Goal: Task Accomplishment & Management: Use online tool/utility

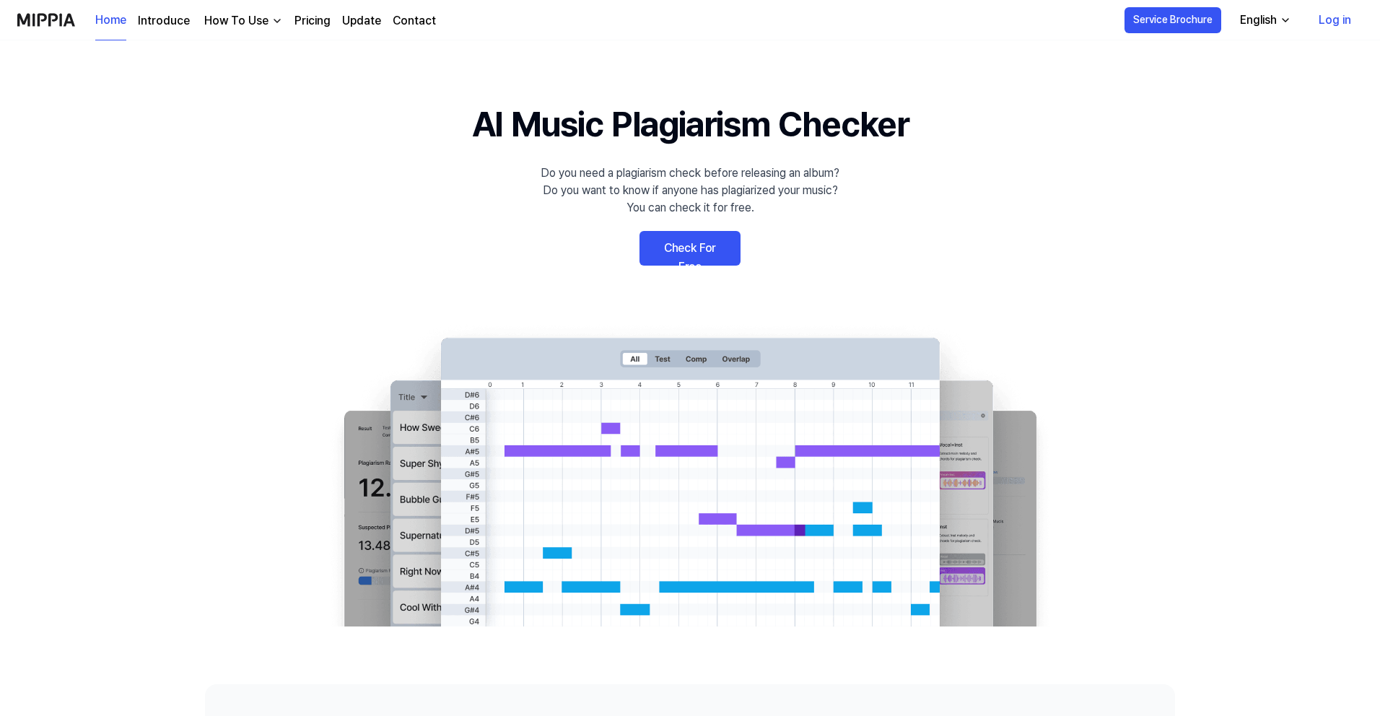
click at [712, 247] on link "Check For Free" at bounding box center [689, 248] width 101 height 35
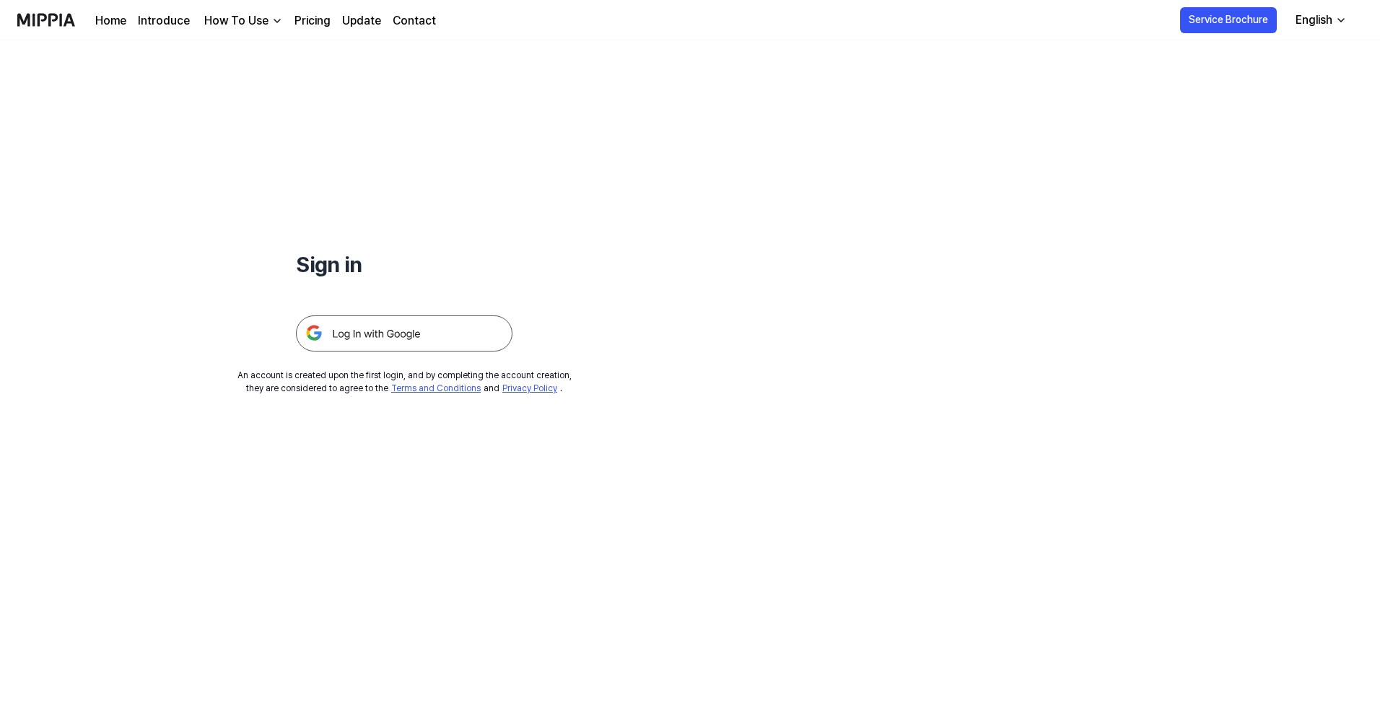
click at [429, 343] on img at bounding box center [404, 333] width 217 height 36
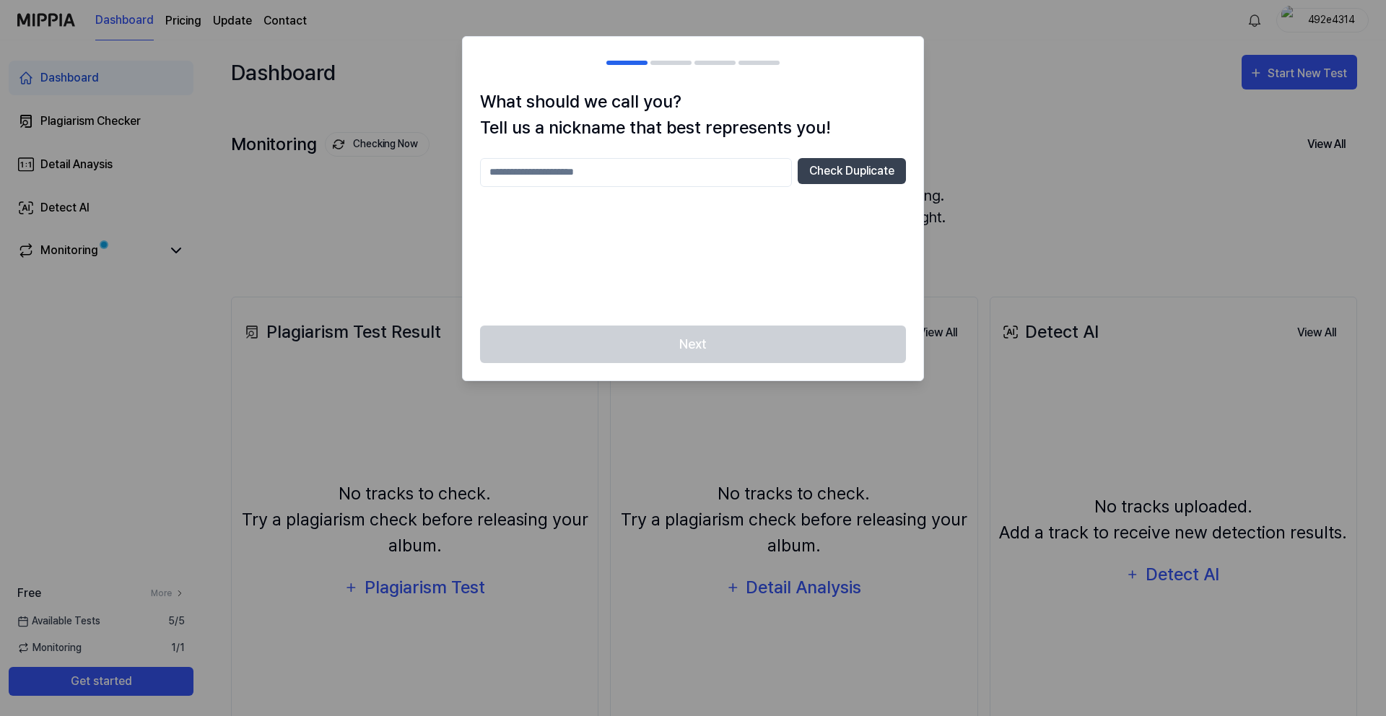
click at [564, 175] on input "text" at bounding box center [636, 172] width 312 height 29
type input "**"
click at [850, 178] on button "Check Duplicate" at bounding box center [852, 171] width 108 height 26
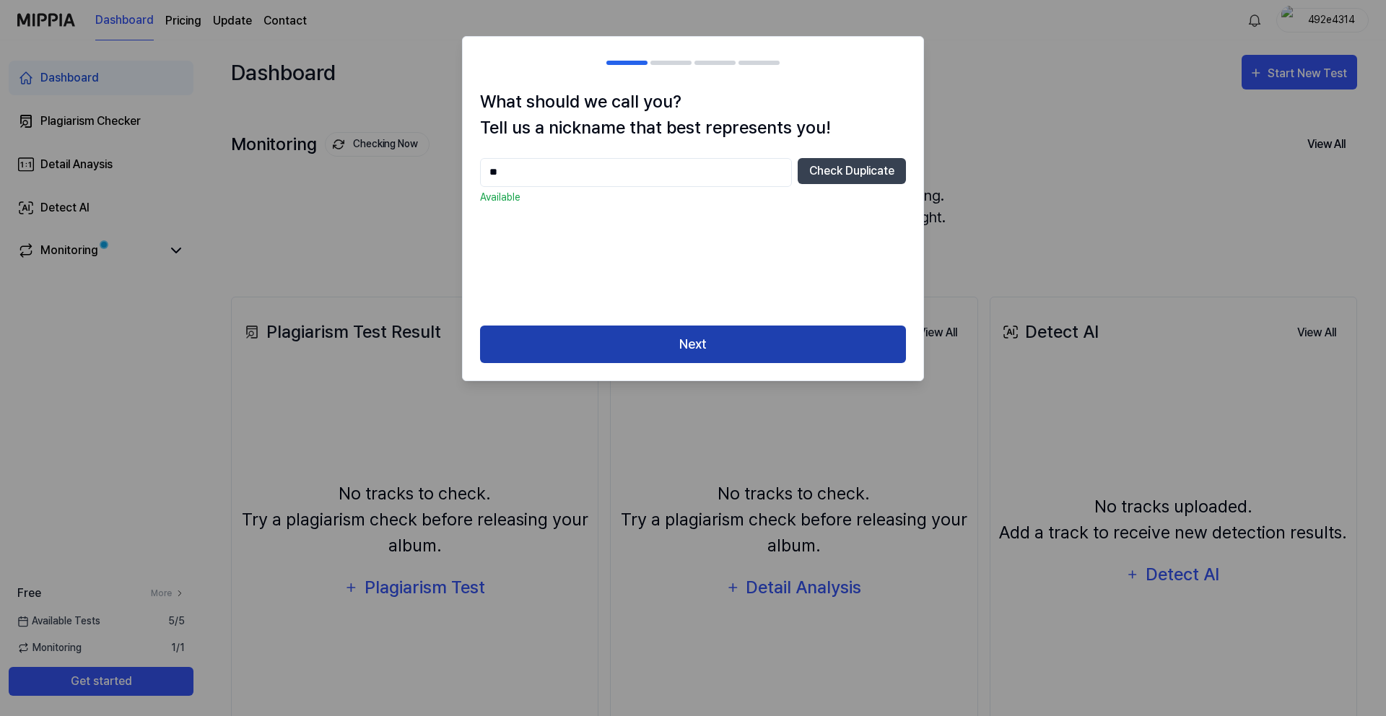
click at [717, 361] on button "Next" at bounding box center [693, 345] width 426 height 38
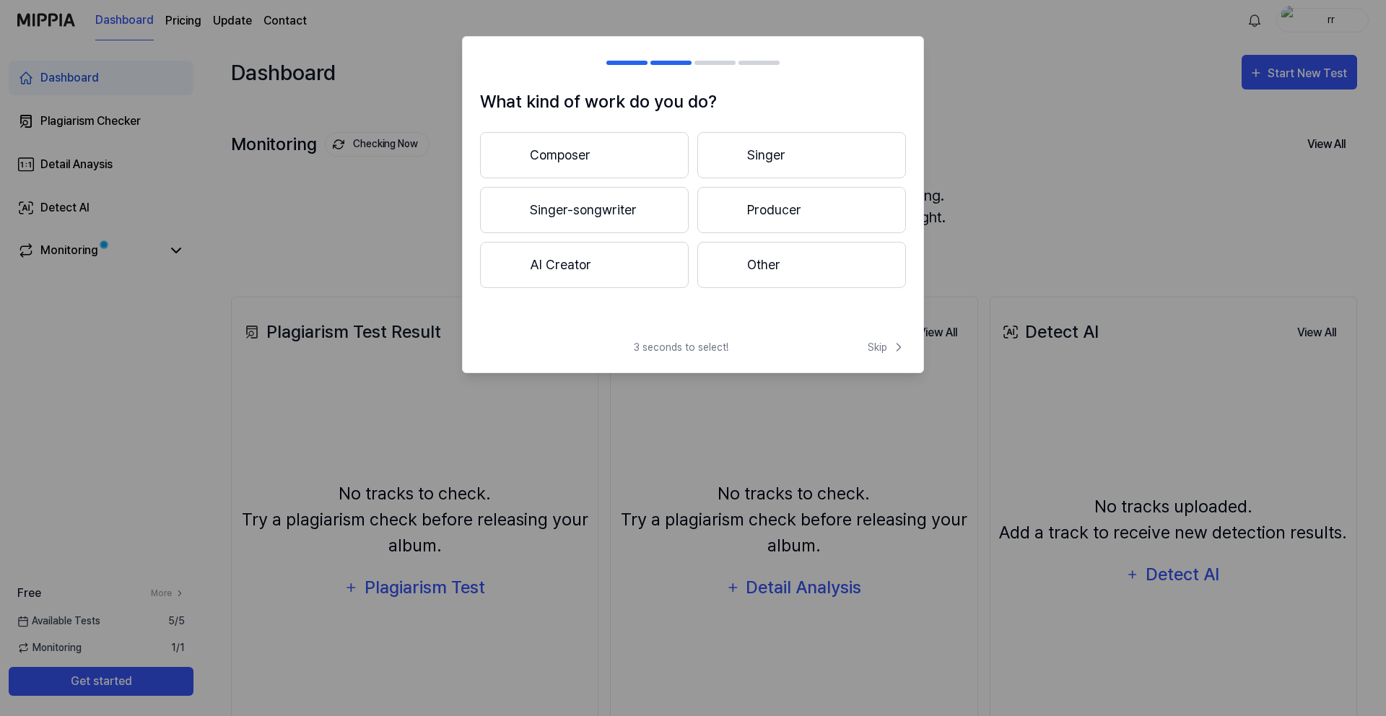
click at [616, 265] on button "AI Creator" at bounding box center [584, 265] width 209 height 46
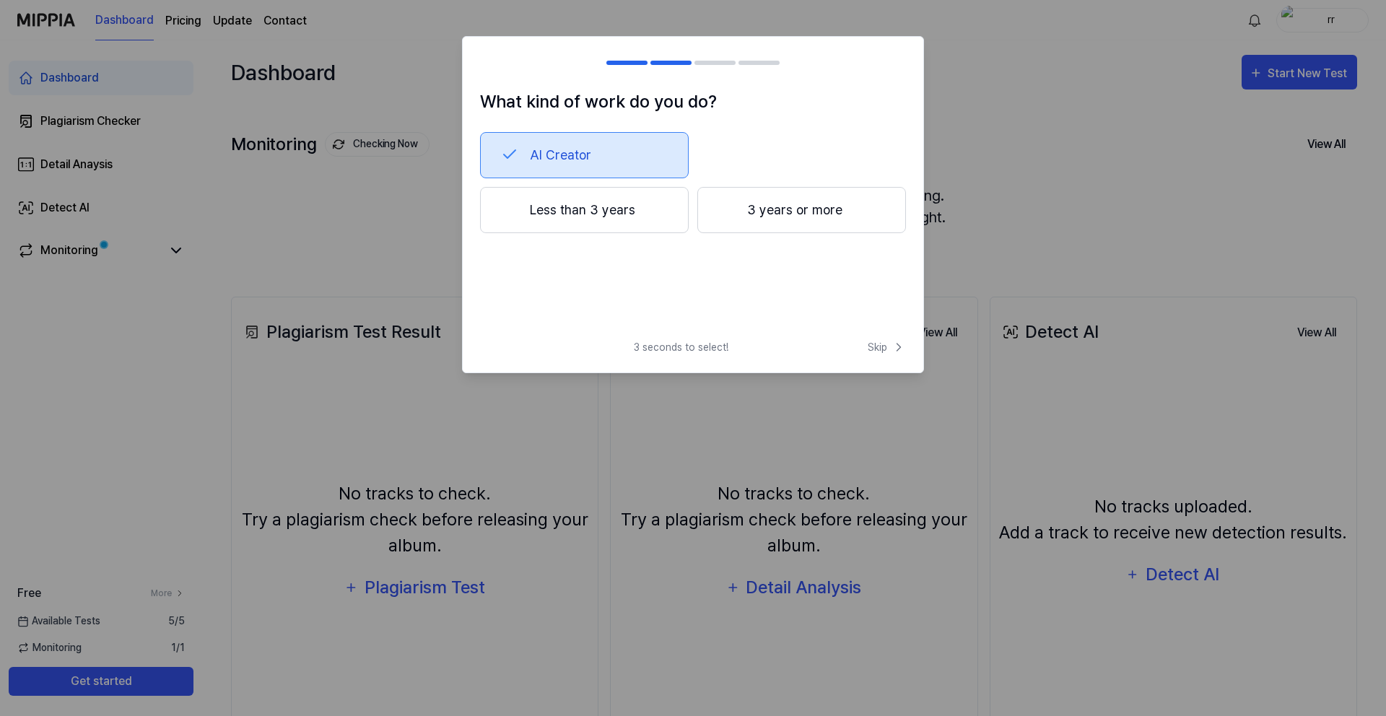
click at [569, 223] on button "Less than 3 years" at bounding box center [584, 210] width 209 height 46
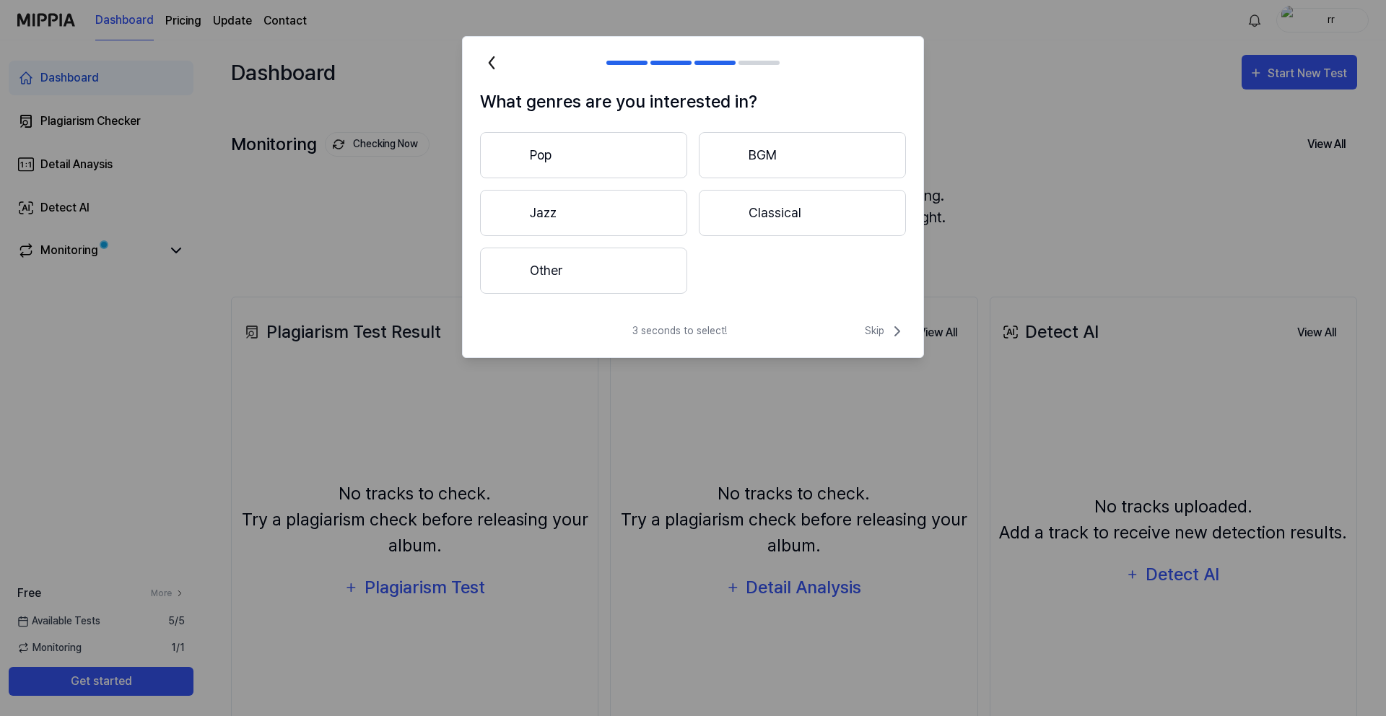
click at [569, 272] on button "Other" at bounding box center [583, 271] width 207 height 46
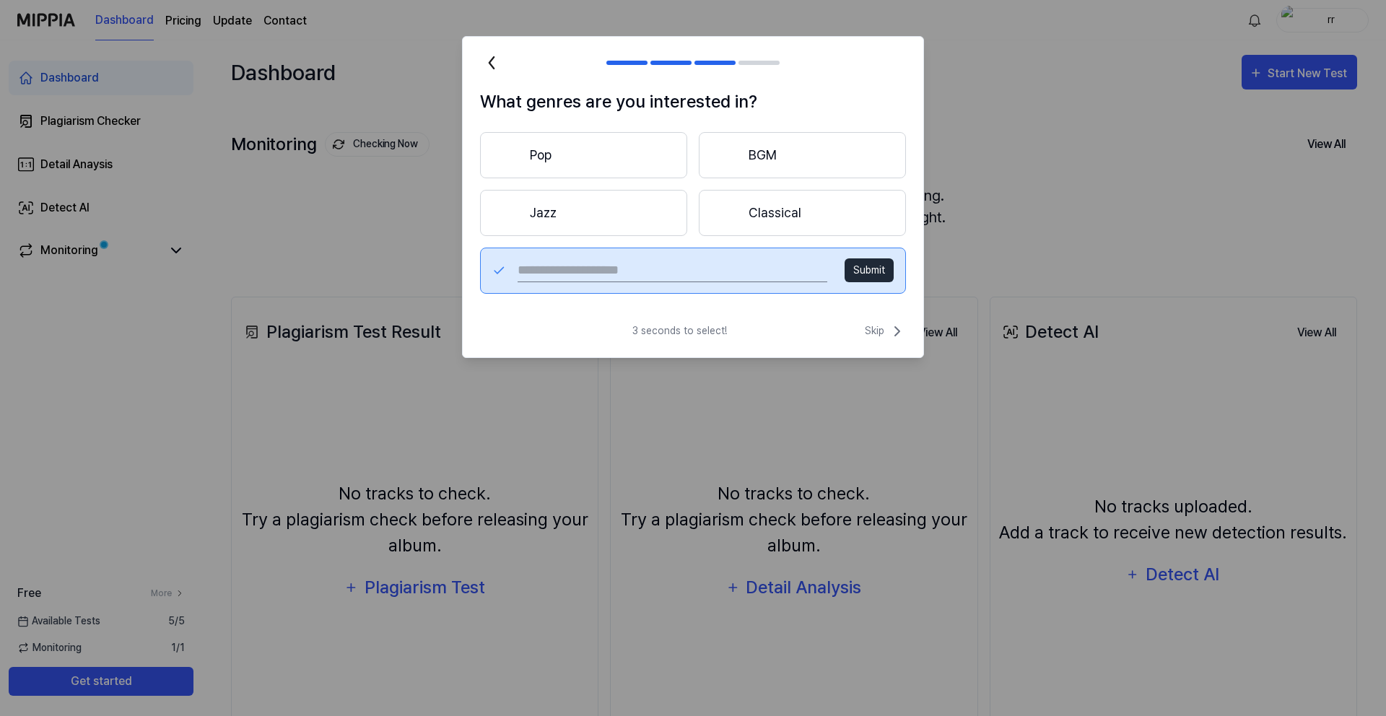
click at [575, 275] on input "text" at bounding box center [672, 270] width 310 height 23
type input "***"
click at [871, 279] on button "Submit" at bounding box center [868, 270] width 49 height 24
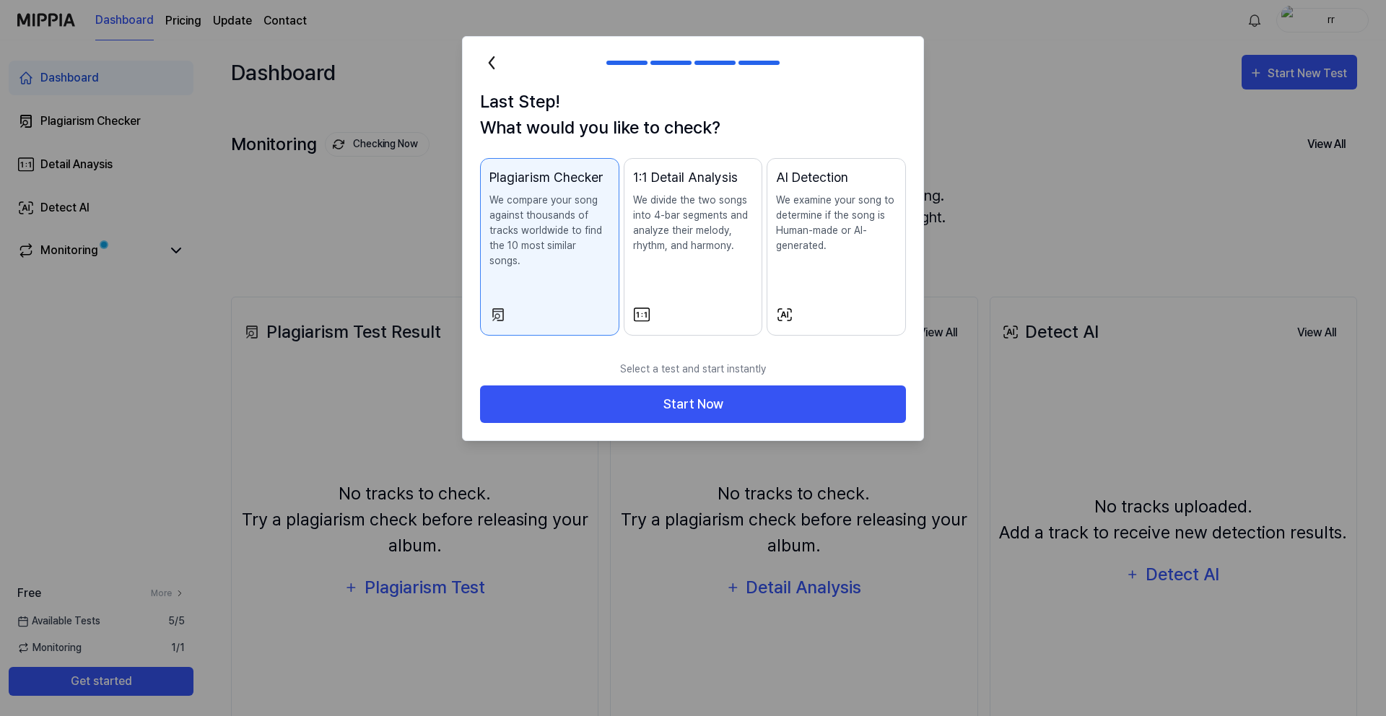
click at [841, 264] on div "AI Detection We examine your song to determine if the song is Human-made or AI-…" at bounding box center [836, 224] width 121 height 115
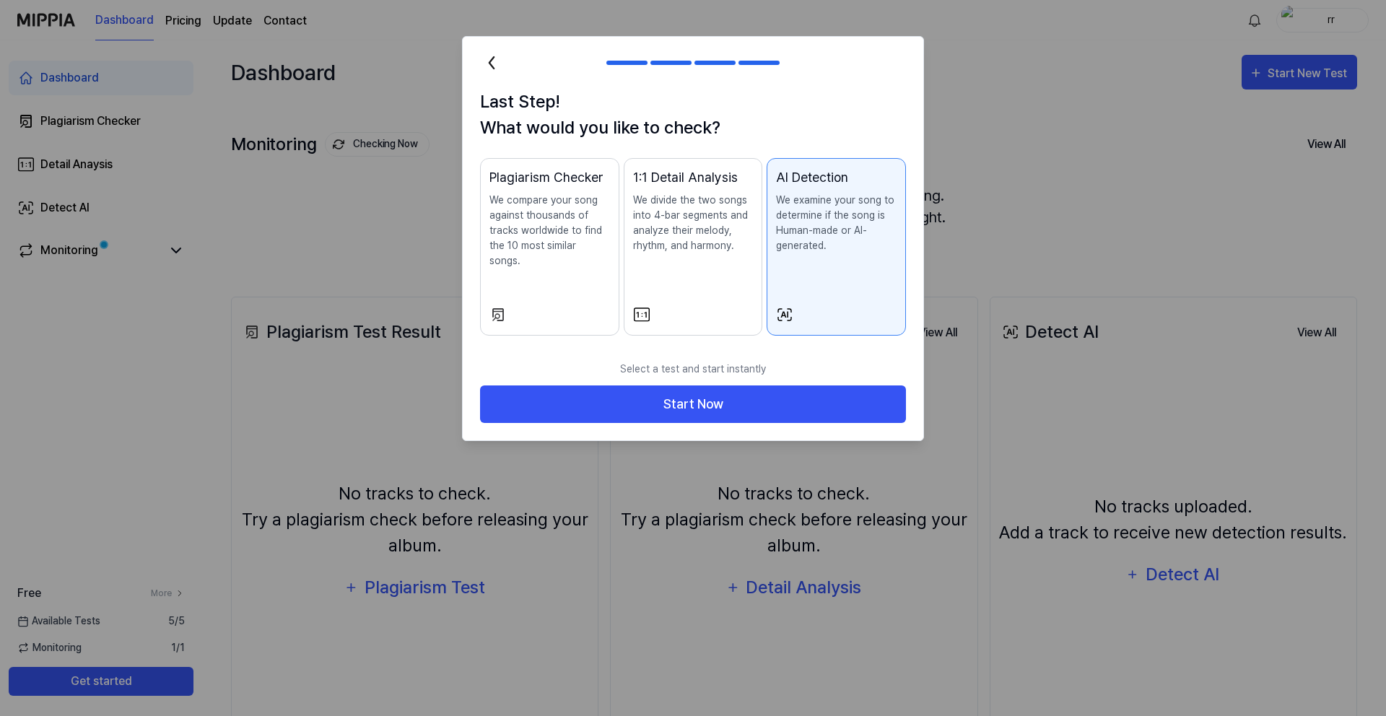
click at [665, 250] on p "We divide the two songs into 4-bar segments and analyze their melody, rhythm, a…" at bounding box center [693, 223] width 121 height 61
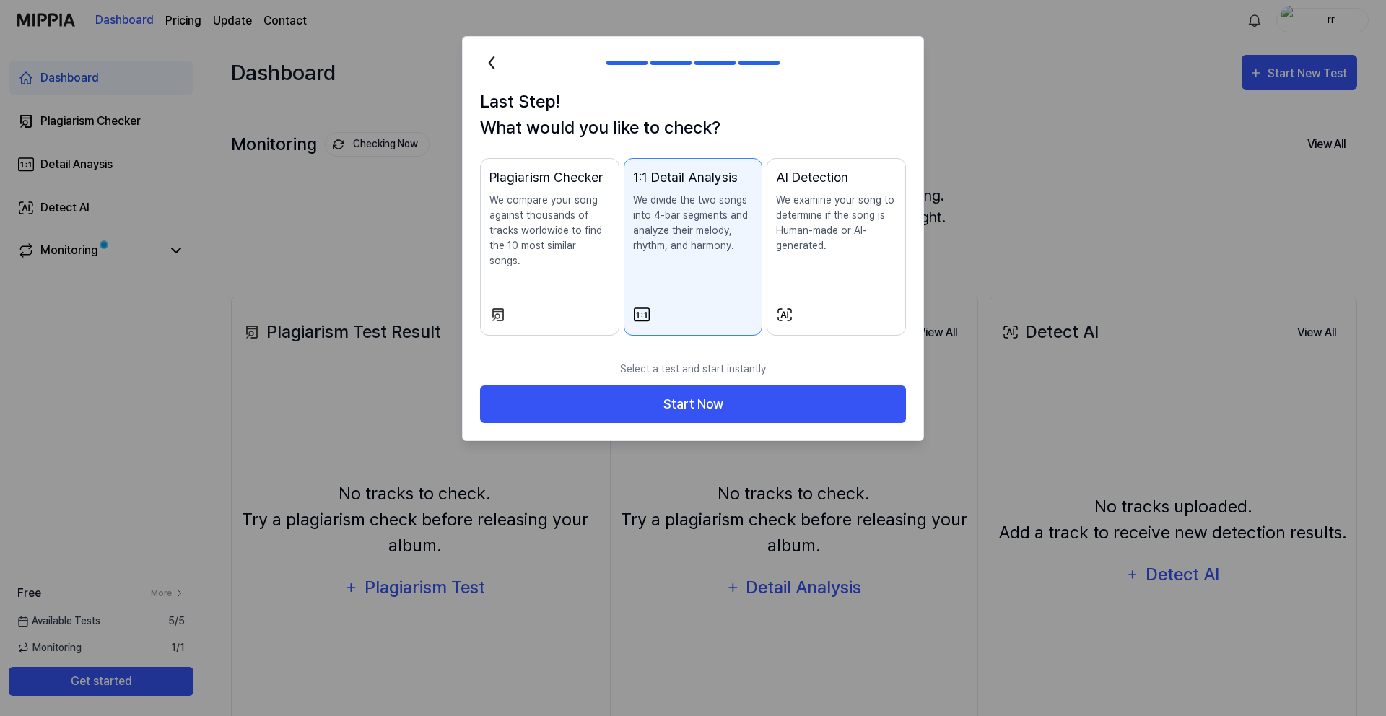
click at [580, 245] on p "We compare your song against thousands of tracks worldwide to find the 10 most …" at bounding box center [549, 231] width 121 height 76
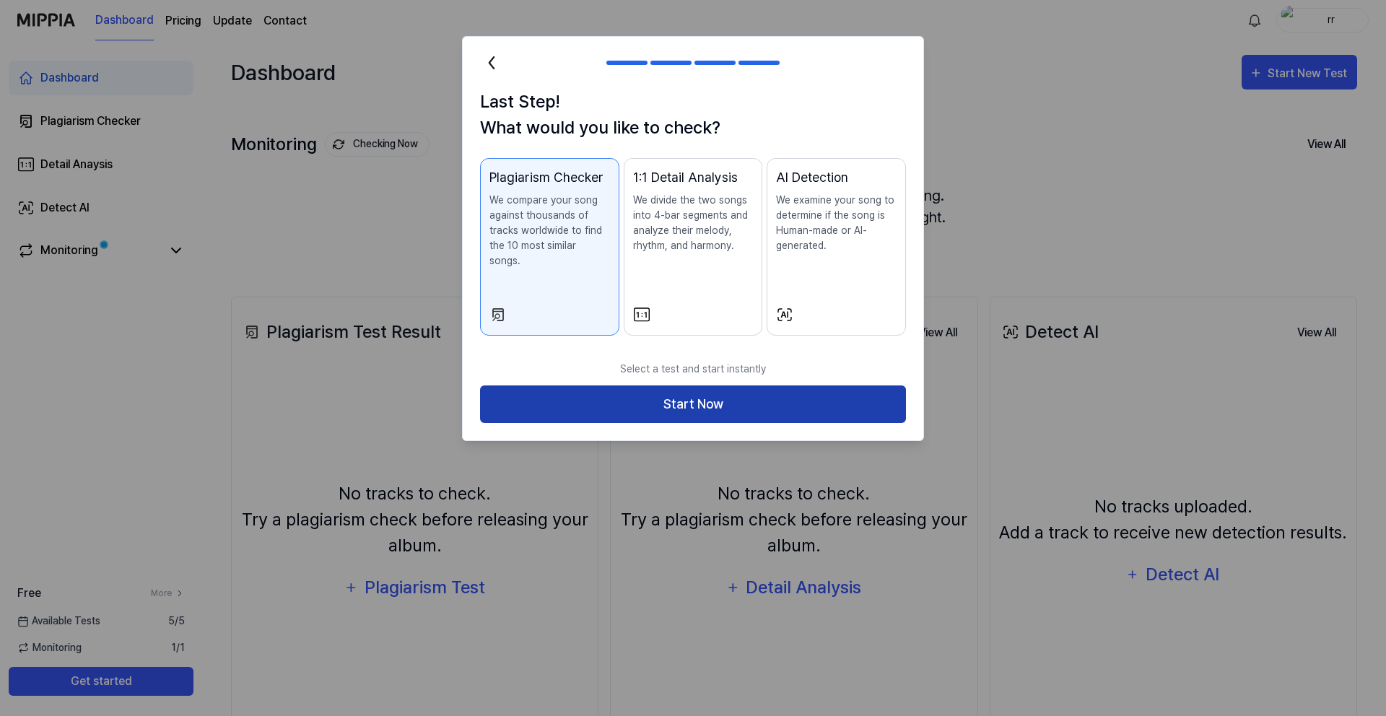
click at [710, 399] on button "Start Now" at bounding box center [693, 404] width 426 height 38
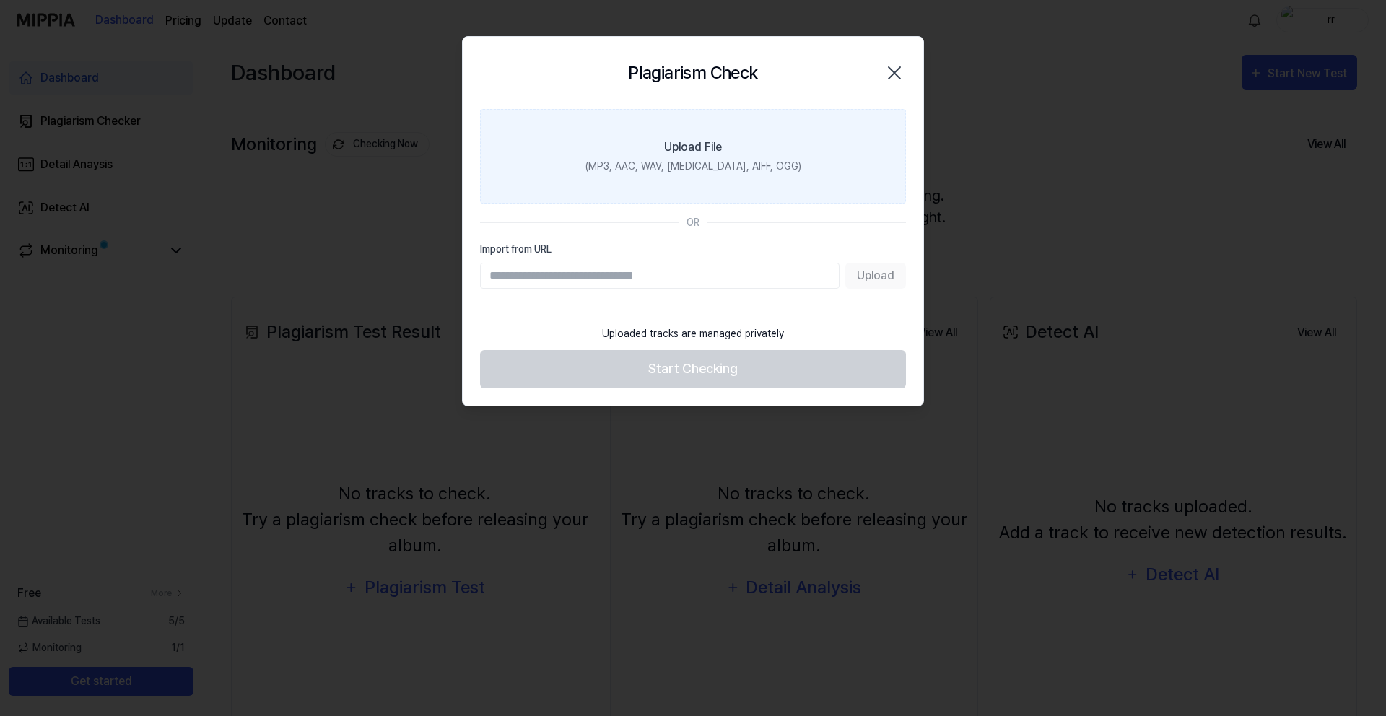
click at [704, 144] on div "Upload File" at bounding box center [693, 147] width 58 height 17
click at [0, 0] on input "Upload File (MP3, AAC, WAV, FLAC, AIFF, OGG)" at bounding box center [0, 0] width 0 height 0
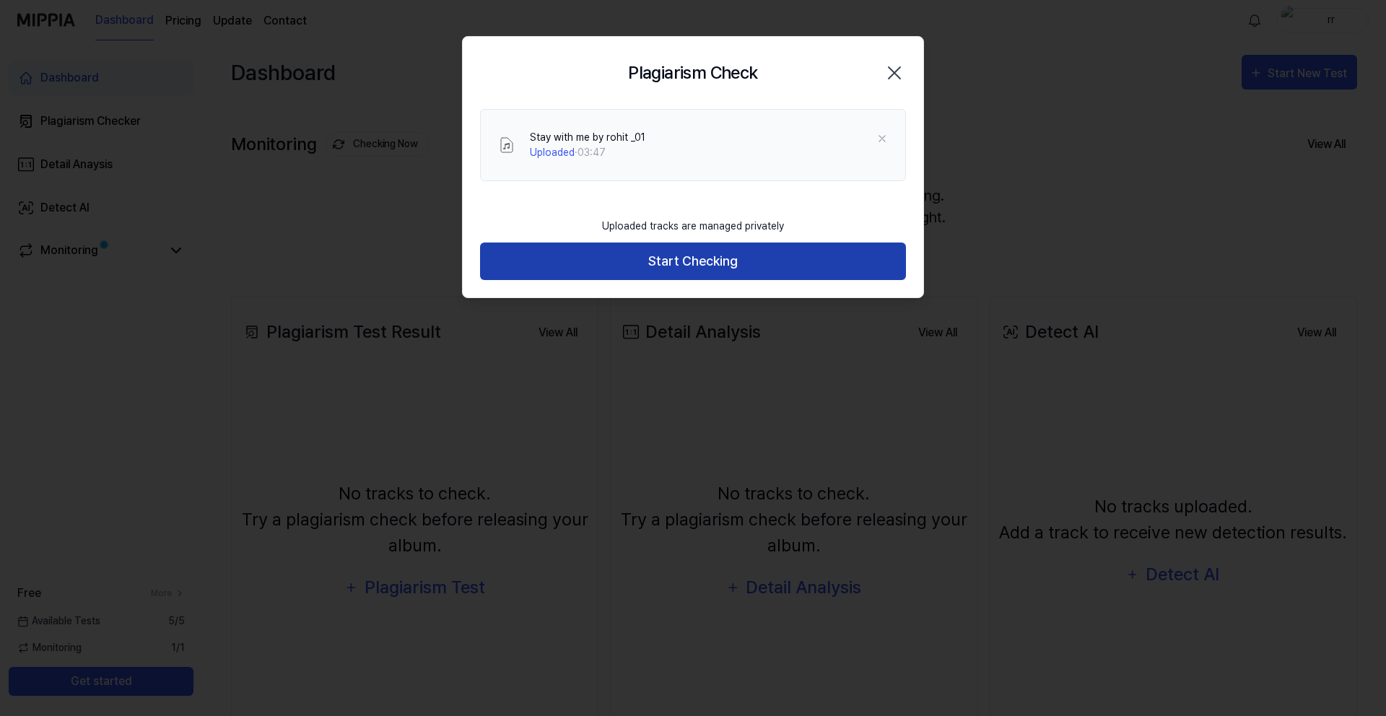
click at [668, 257] on button "Start Checking" at bounding box center [693, 262] width 426 height 38
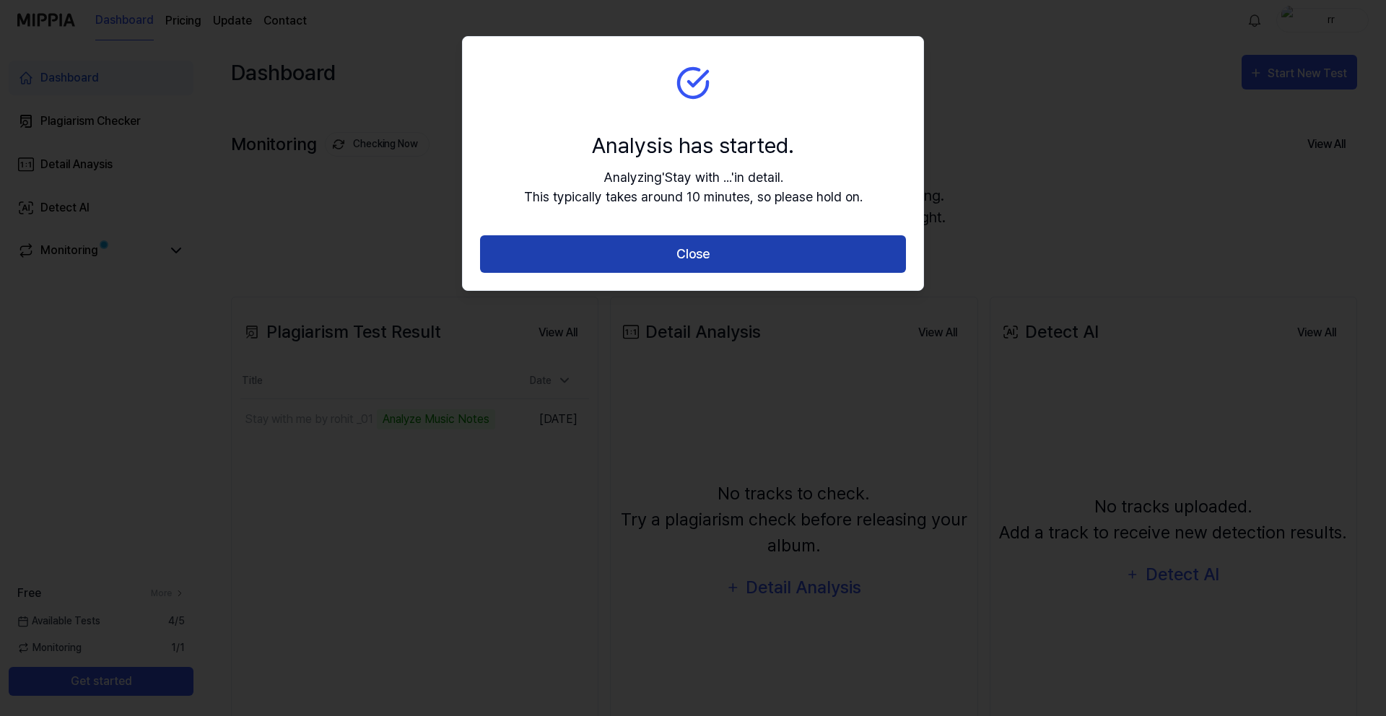
click at [717, 247] on button "Close" at bounding box center [693, 254] width 426 height 38
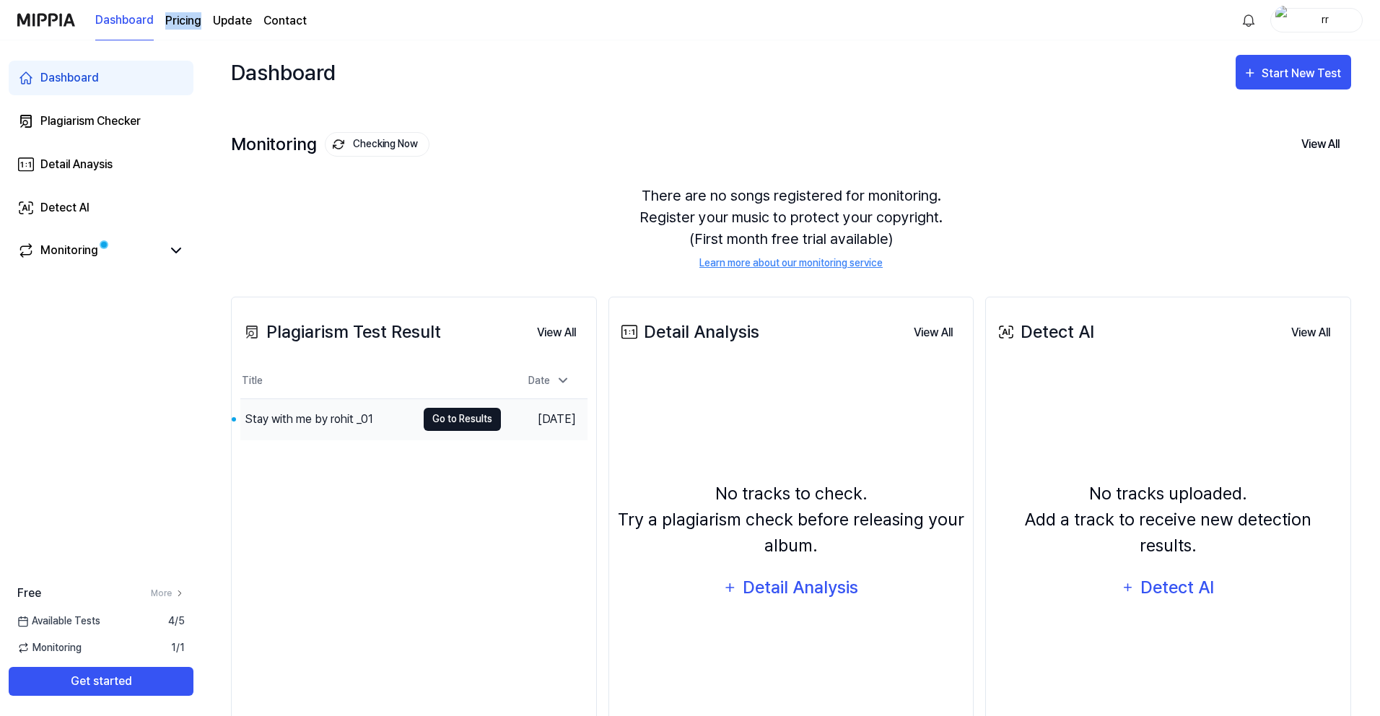
click at [449, 419] on button "Go to Results" at bounding box center [462, 419] width 77 height 23
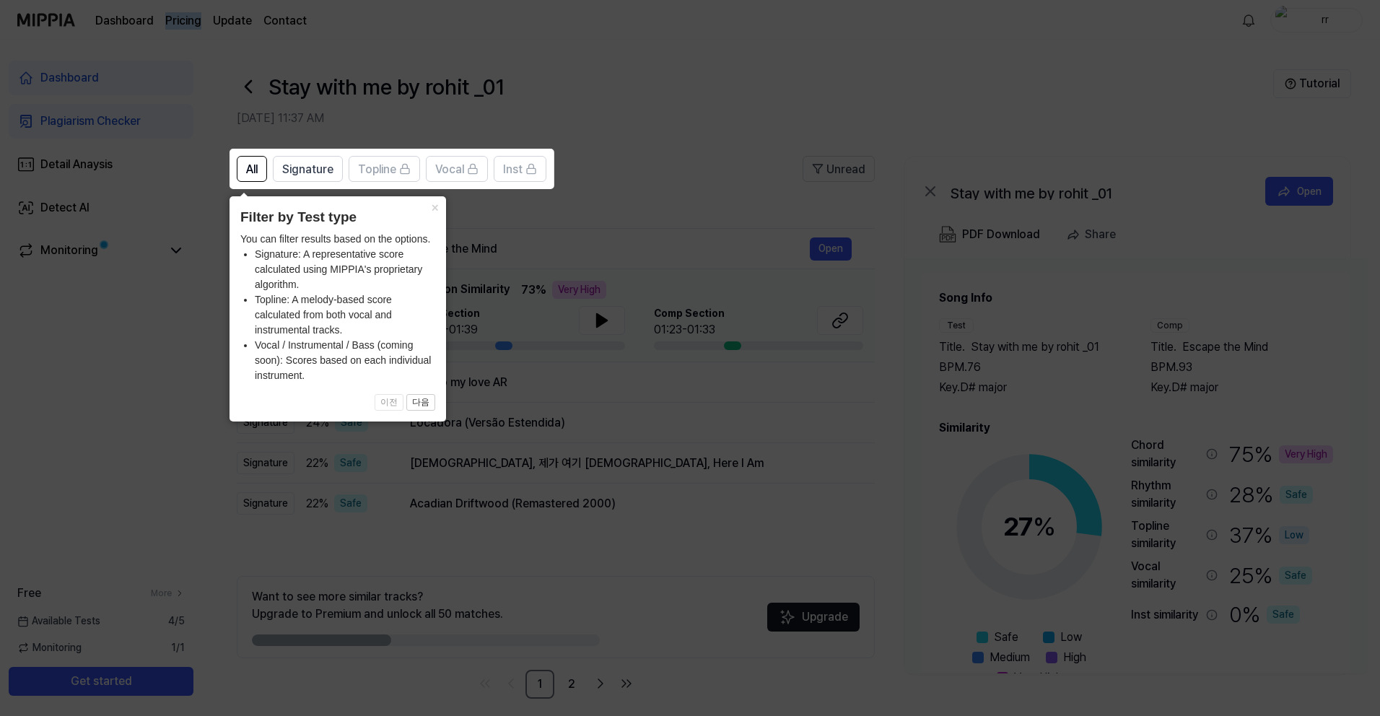
click at [678, 185] on icon at bounding box center [693, 358] width 1386 height 716
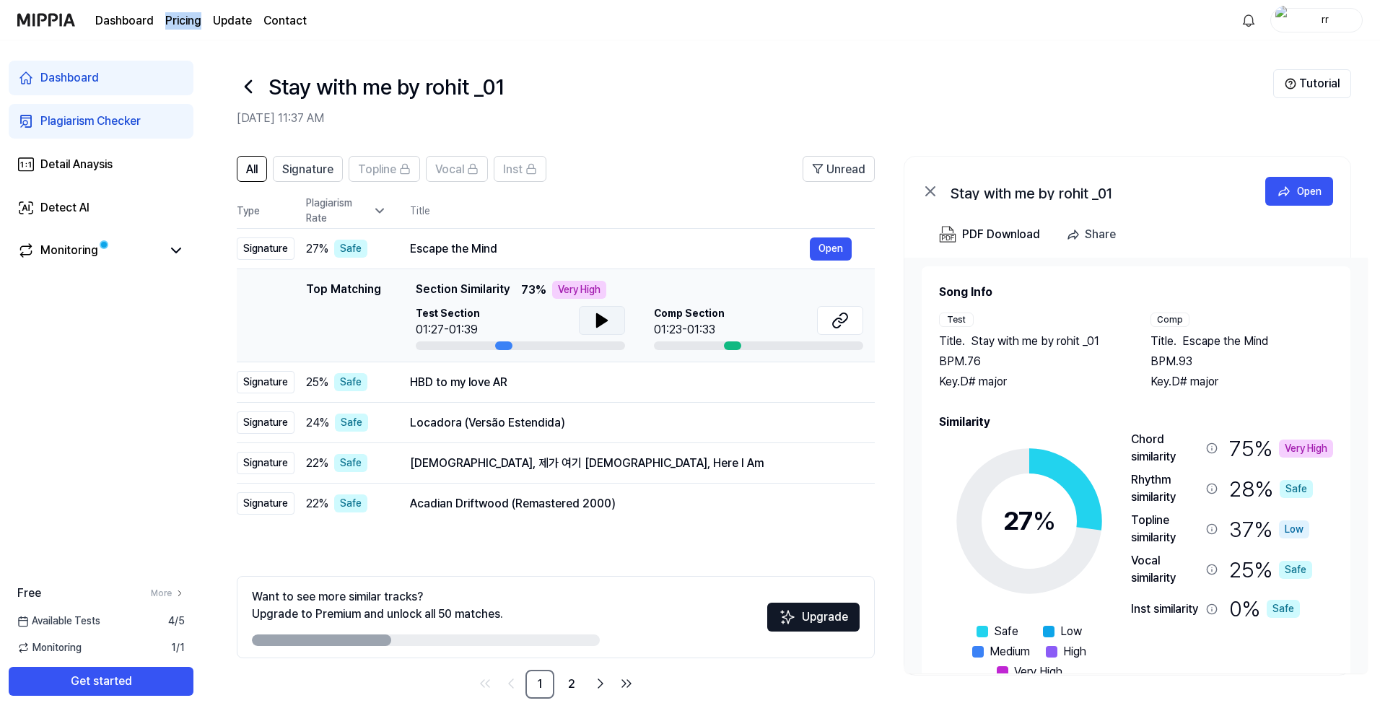
click at [600, 321] on icon at bounding box center [602, 320] width 10 height 13
click at [598, 325] on icon at bounding box center [599, 321] width 3 height 12
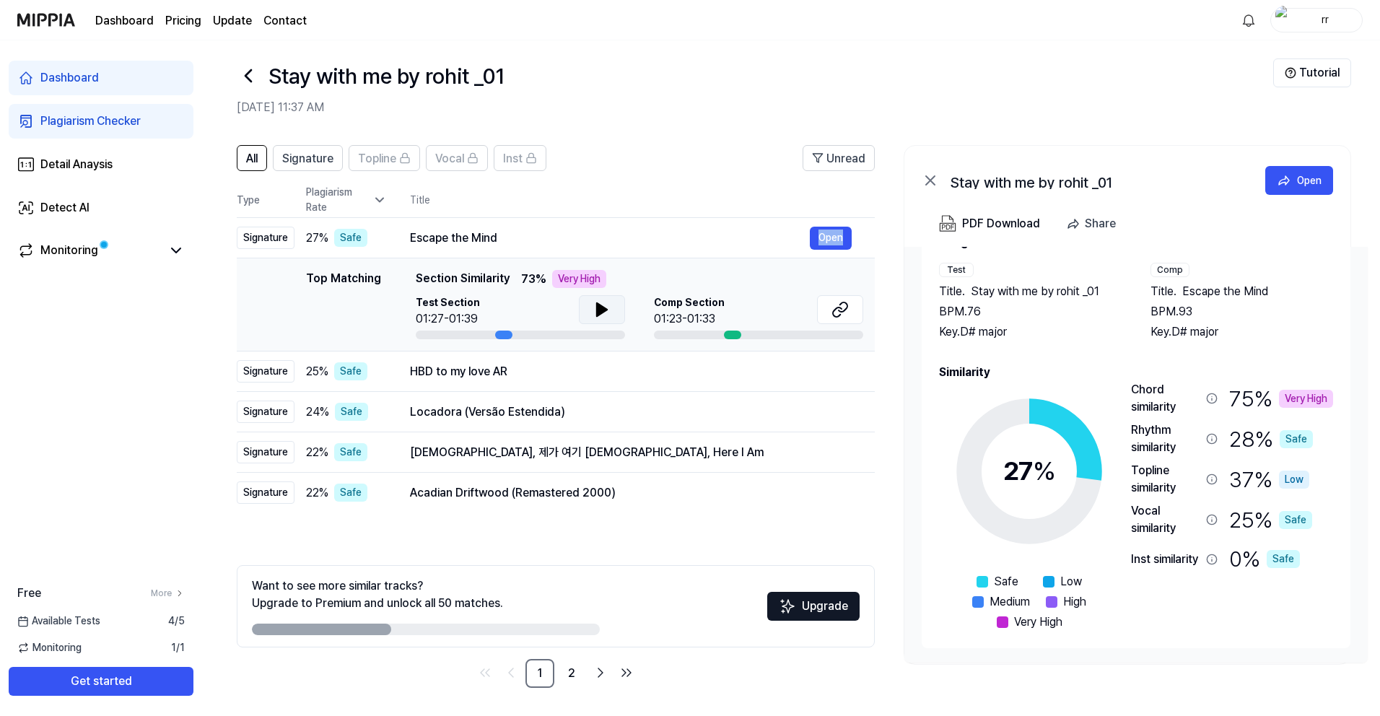
scroll to position [12, 0]
click at [571, 671] on link "2" at bounding box center [571, 672] width 29 height 29
click at [601, 672] on icon "Go to next page" at bounding box center [600, 671] width 17 height 17
drag, startPoint x: 349, startPoint y: 628, endPoint x: 434, endPoint y: 626, distance: 85.2
click at [434, 626] on div at bounding box center [426, 629] width 348 height 12
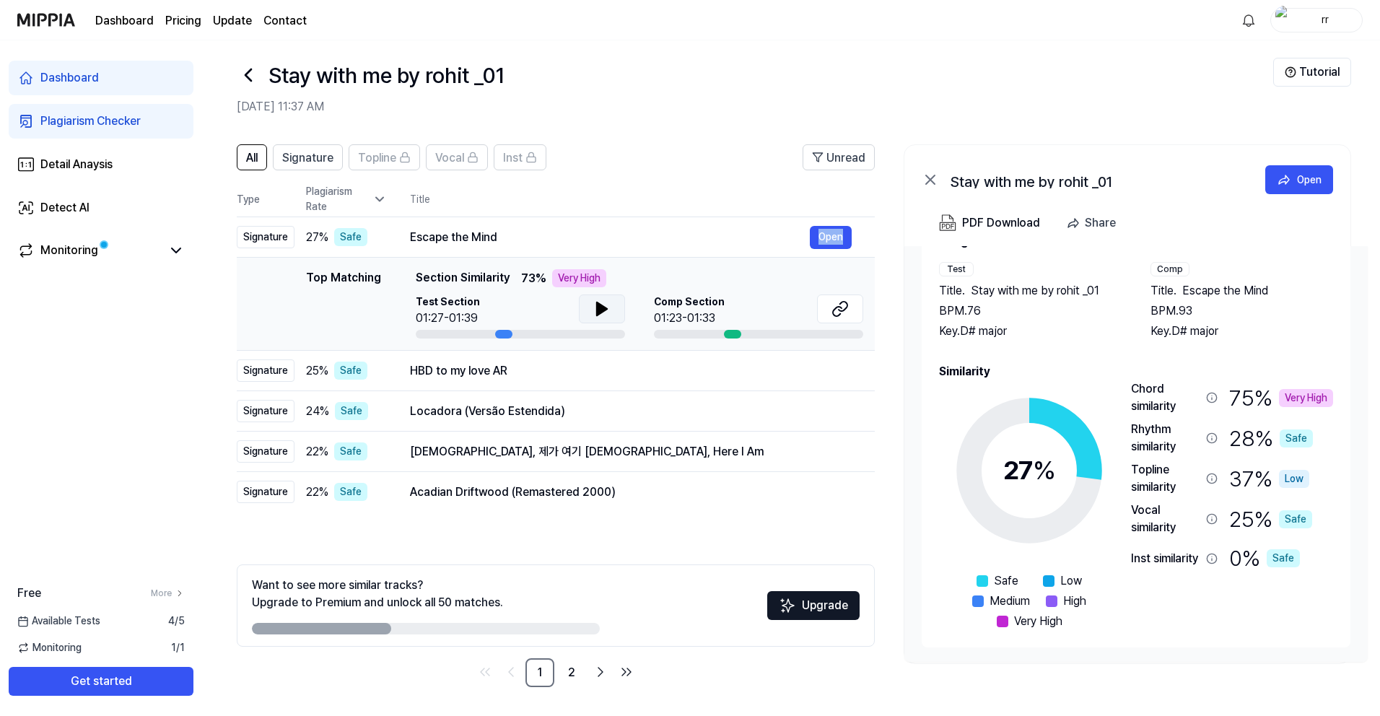
click at [460, 637] on div "Want to see more similar tracks? Upgrade to Premium and unlock all 50 matches. …" at bounding box center [556, 605] width 638 height 82
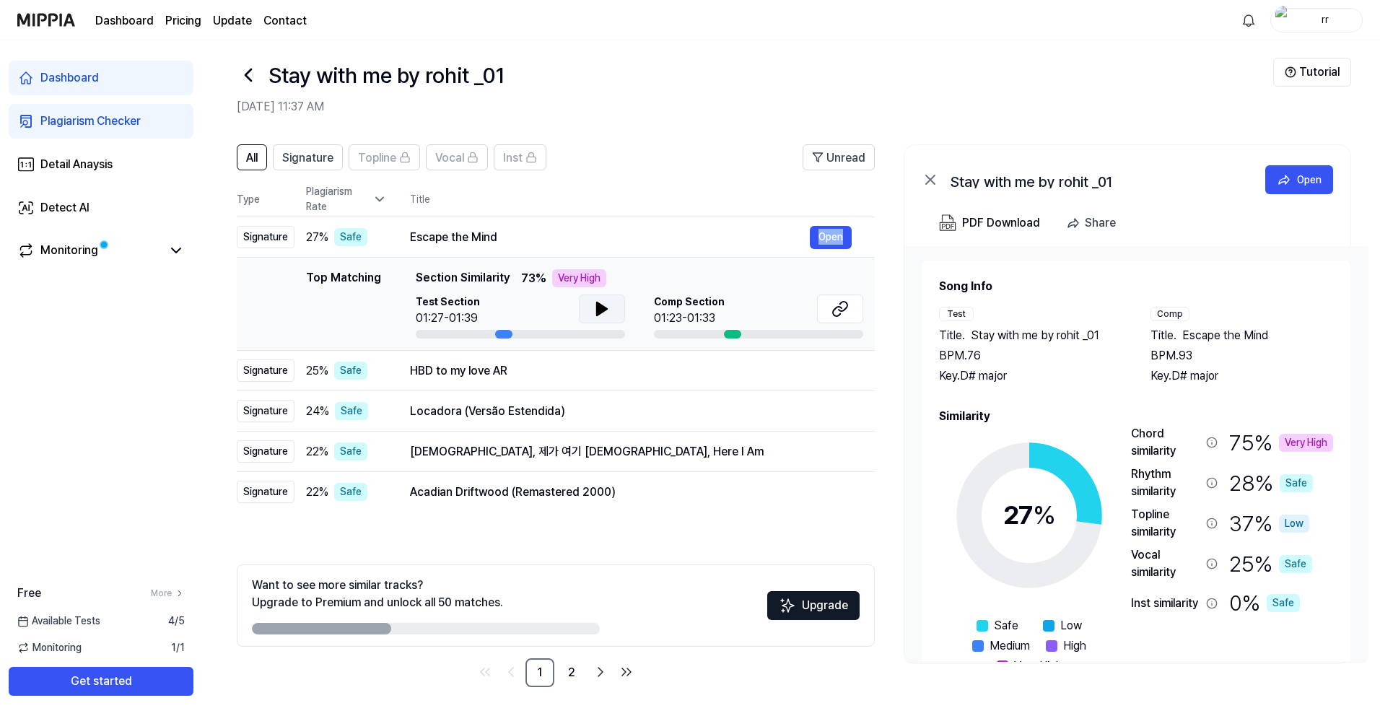
scroll to position [0, 0]
click at [1213, 442] on icon at bounding box center [1212, 443] width 12 height 12
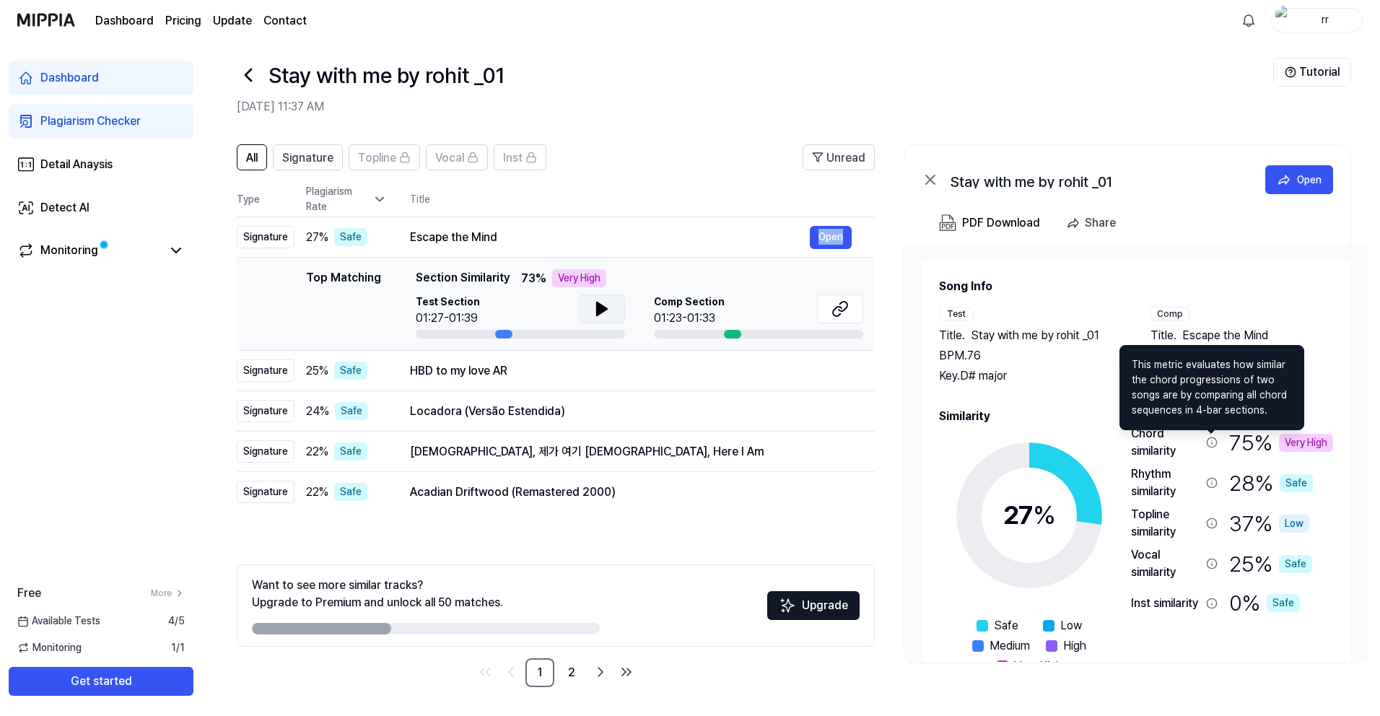
click at [1215, 443] on icon at bounding box center [1212, 443] width 12 height 12
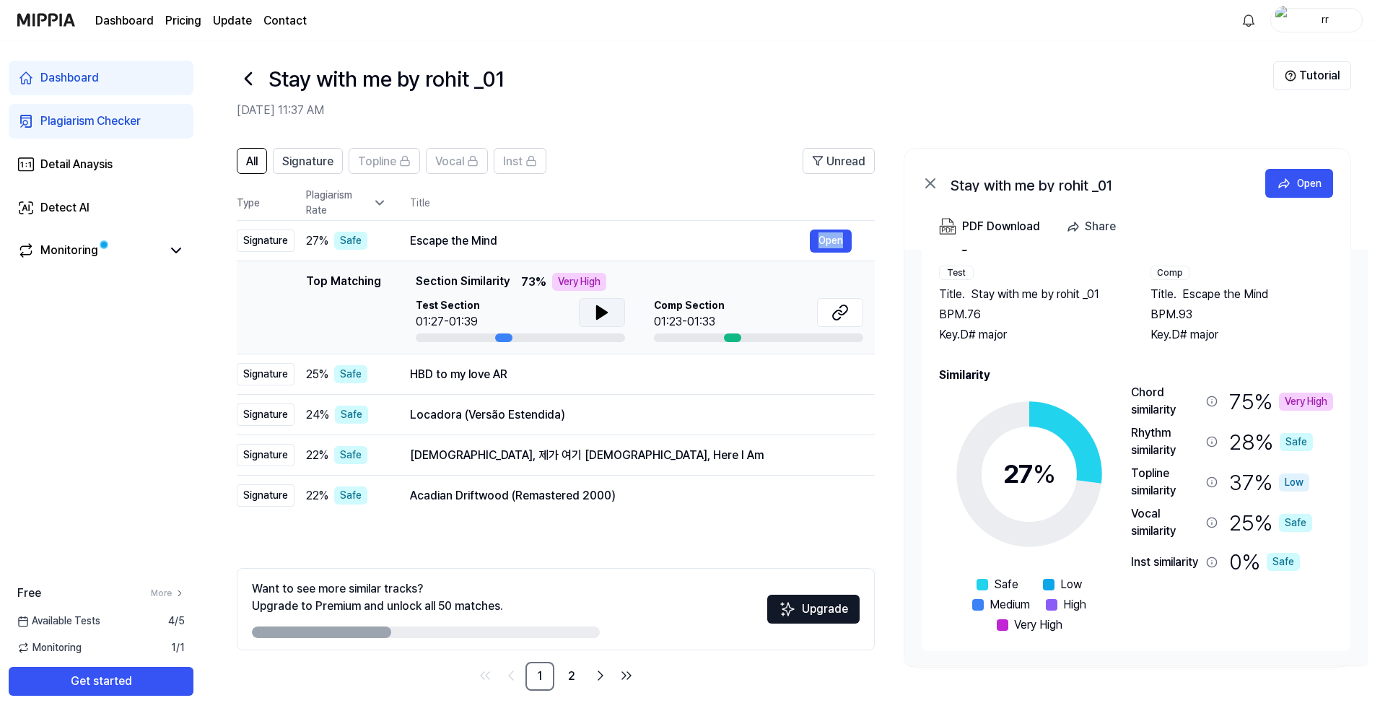
scroll to position [12, 0]
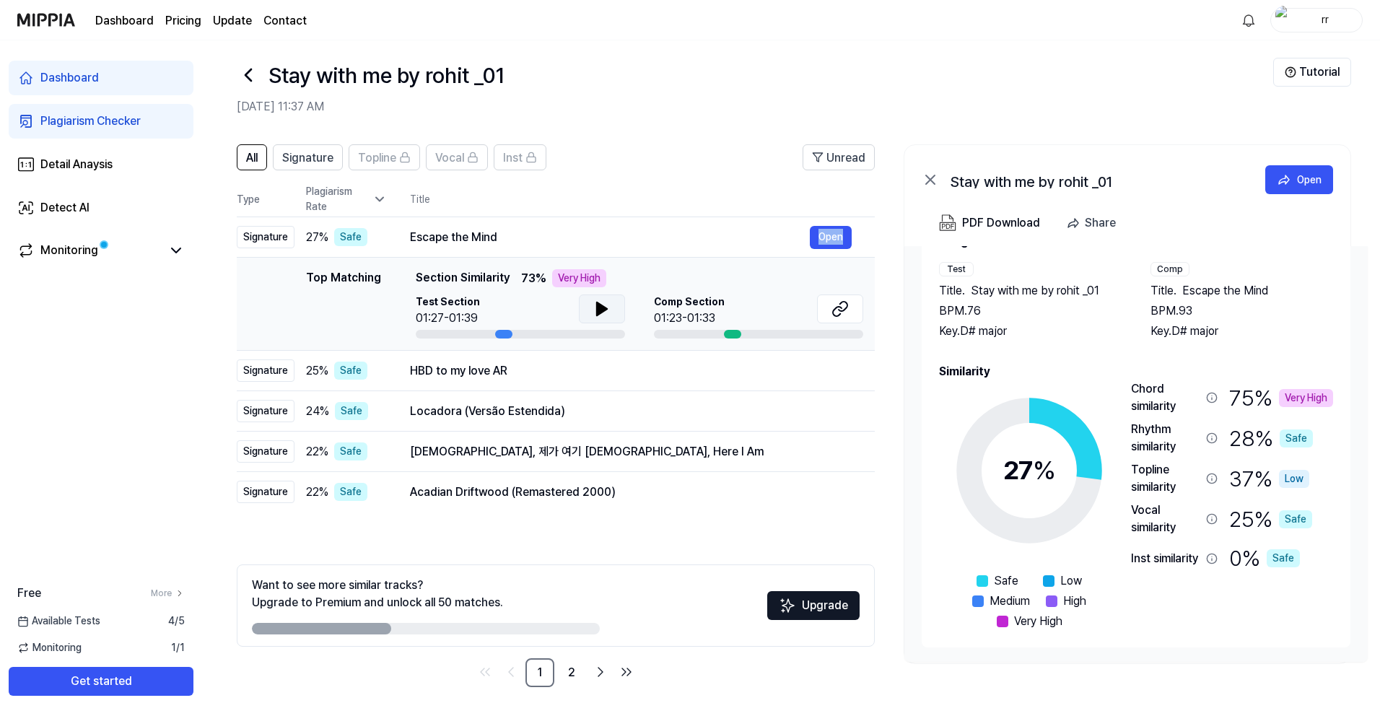
click at [1170, 268] on div "Comp" at bounding box center [1169, 269] width 39 height 14
click at [1236, 287] on span "Escape the Mind" at bounding box center [1225, 290] width 86 height 17
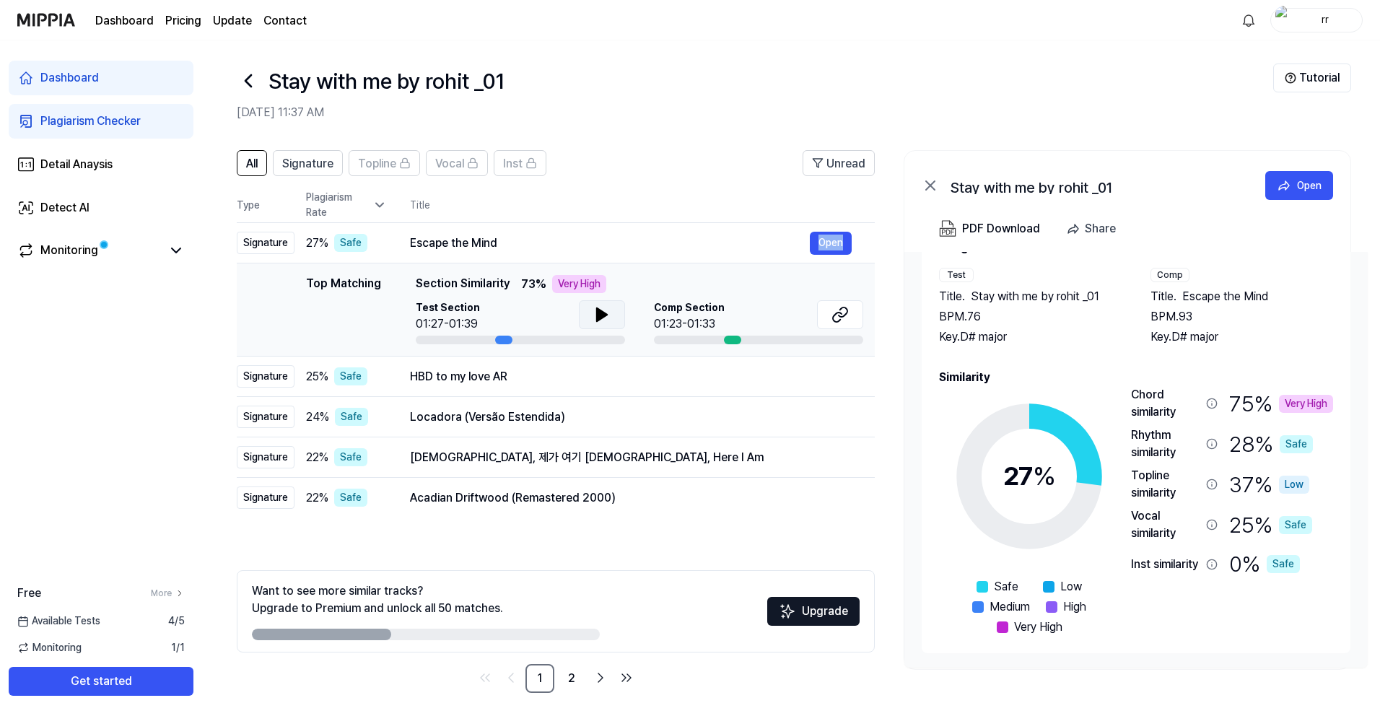
scroll to position [0, 0]
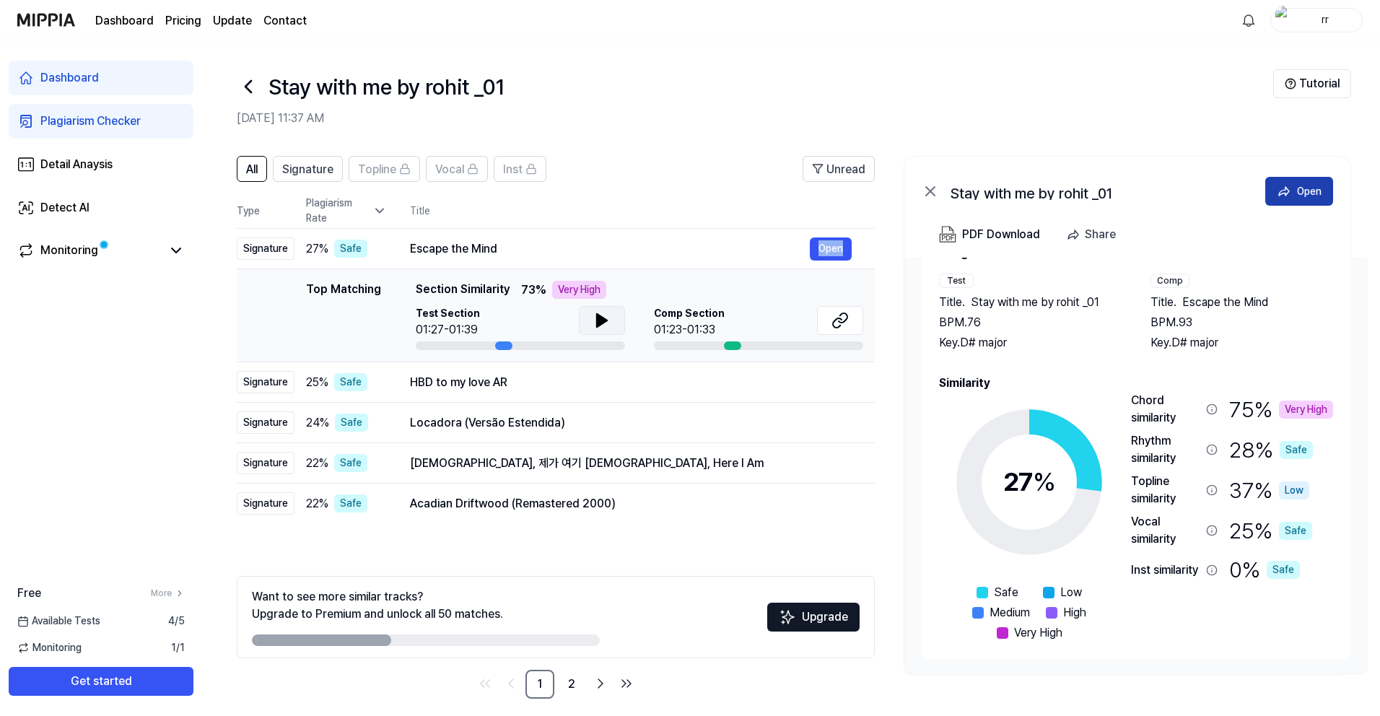
click at [1299, 193] on div "Open" at bounding box center [1309, 191] width 25 height 16
click at [1291, 196] on button "Open" at bounding box center [1299, 191] width 68 height 29
click at [959, 281] on div "Test" at bounding box center [956, 281] width 35 height 14
click at [933, 194] on icon at bounding box center [930, 191] width 9 height 9
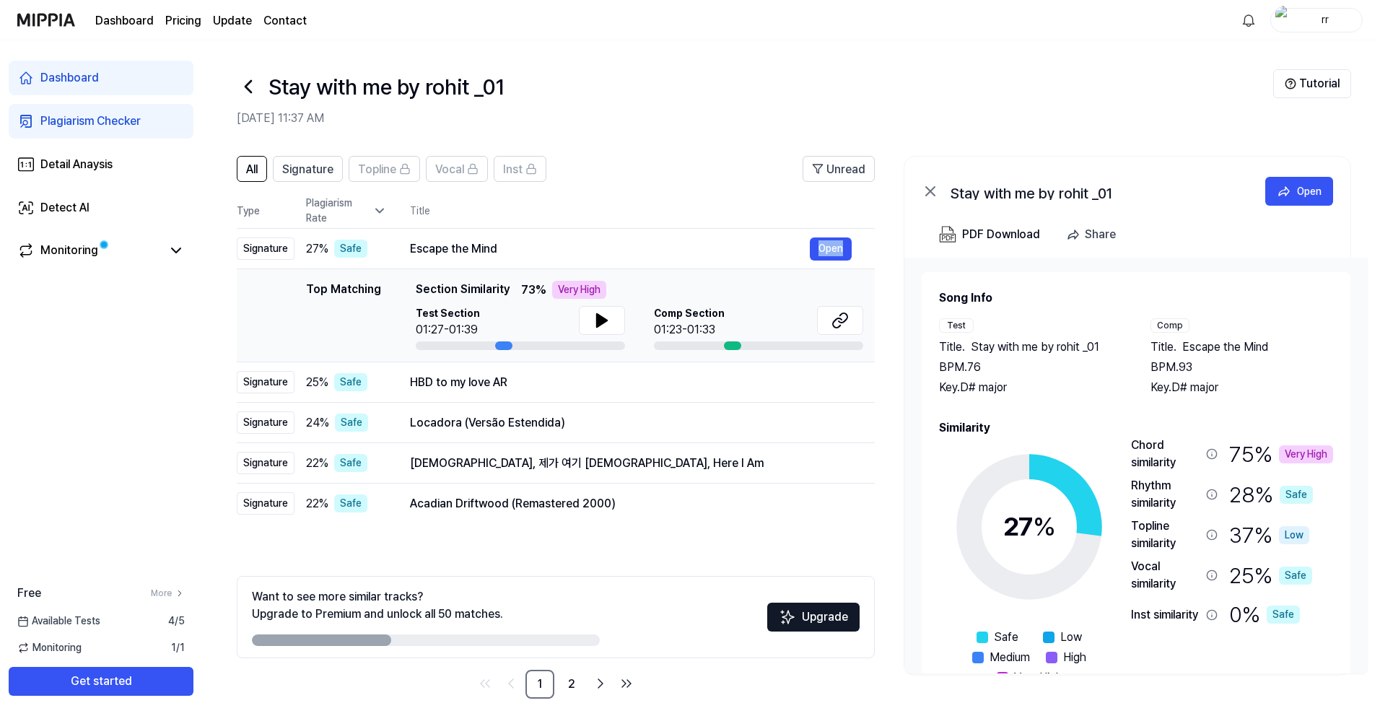
click at [927, 193] on icon at bounding box center [930, 191] width 9 height 9
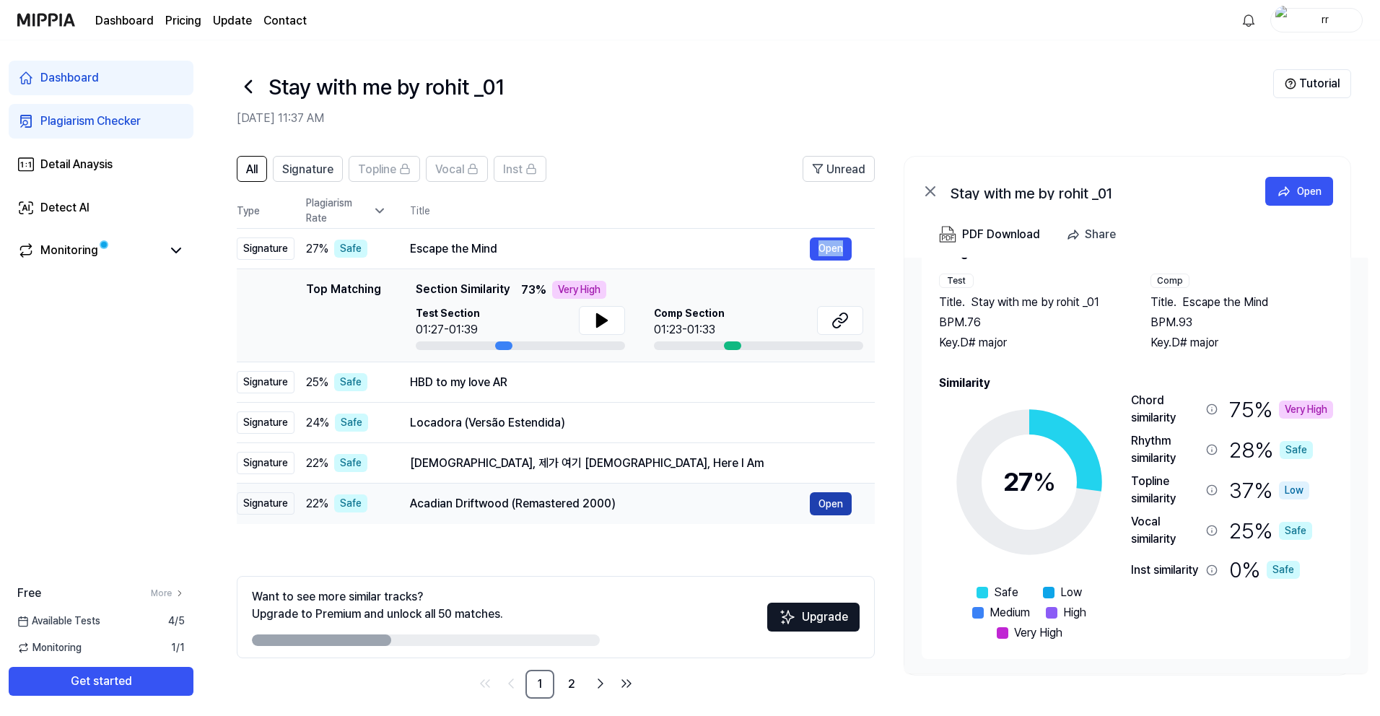
scroll to position [12, 0]
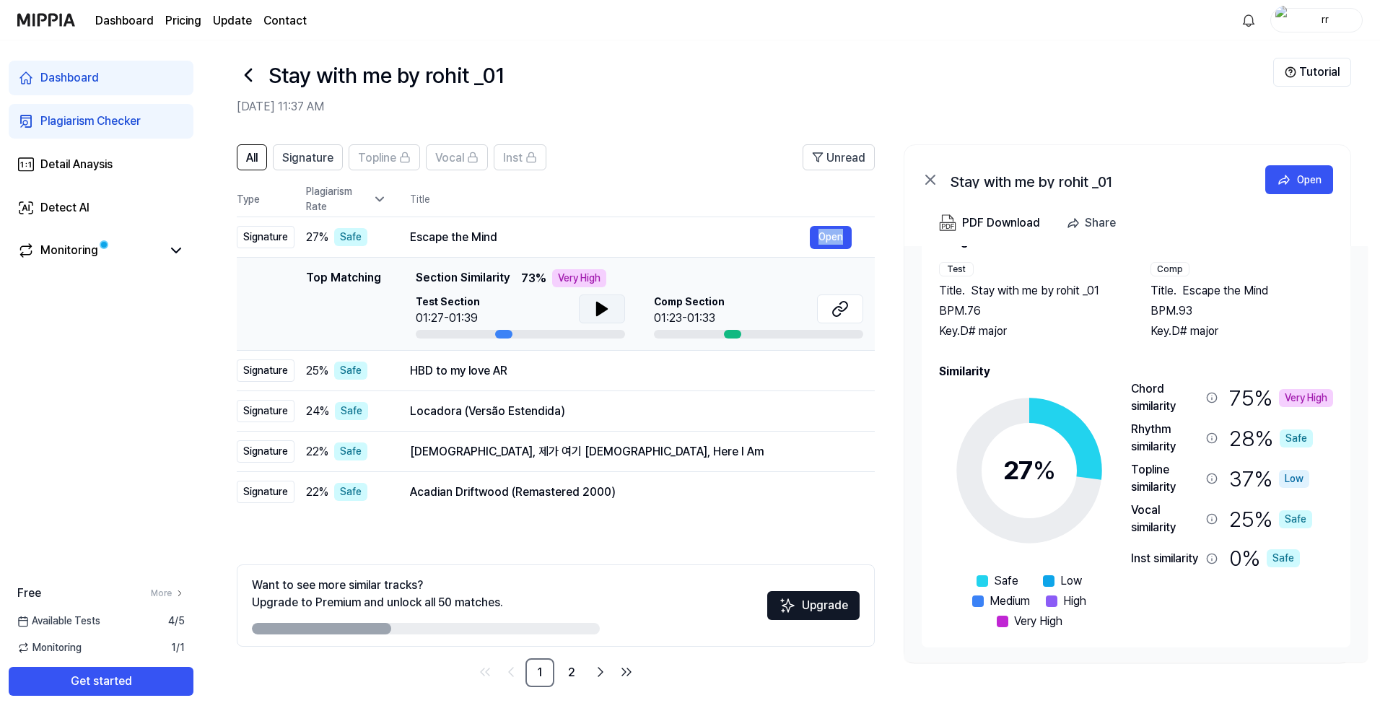
click at [604, 310] on icon at bounding box center [602, 308] width 10 height 13
click at [603, 309] on icon at bounding box center [604, 309] width 3 height 12
click at [844, 313] on icon at bounding box center [839, 308] width 17 height 17
click at [147, 308] on div "Dashboard Plagiarism Checker Detail Anaysis Detect AI Monitoring Free More Avai…" at bounding box center [101, 378] width 202 height 676
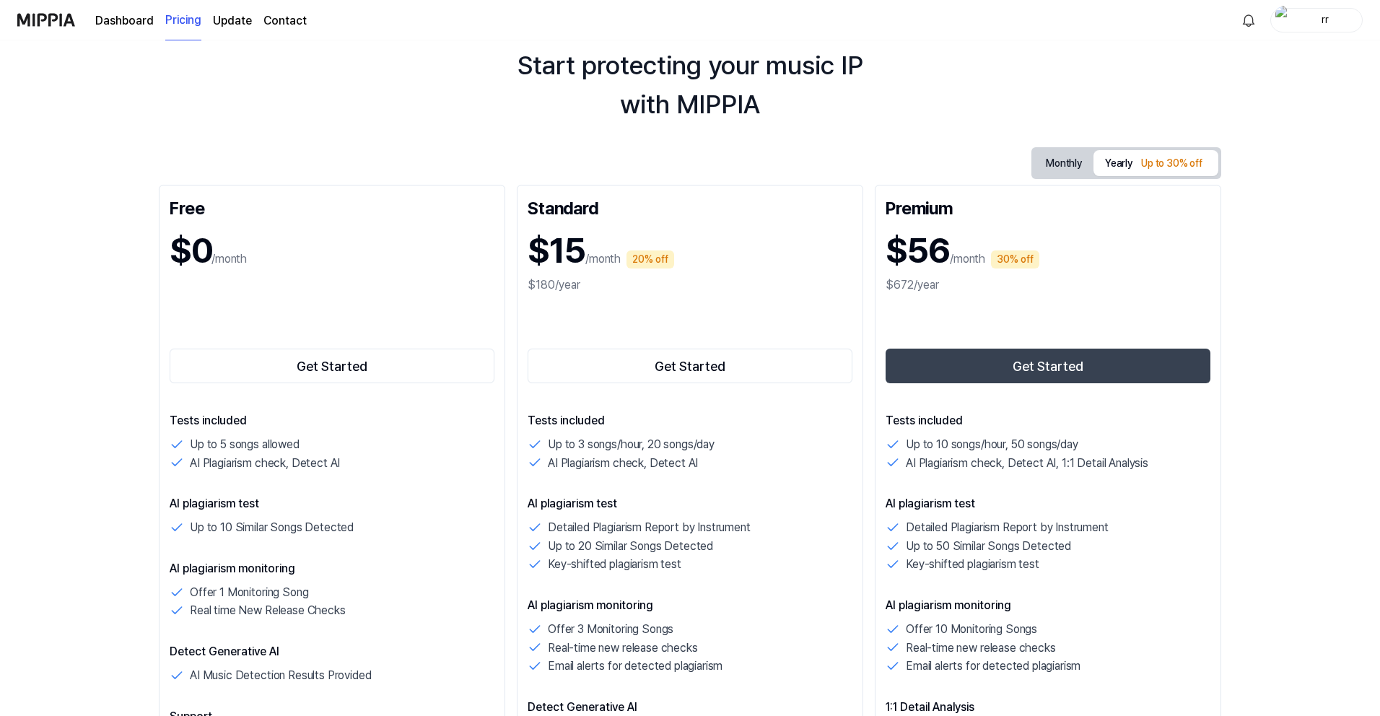
scroll to position [123, 0]
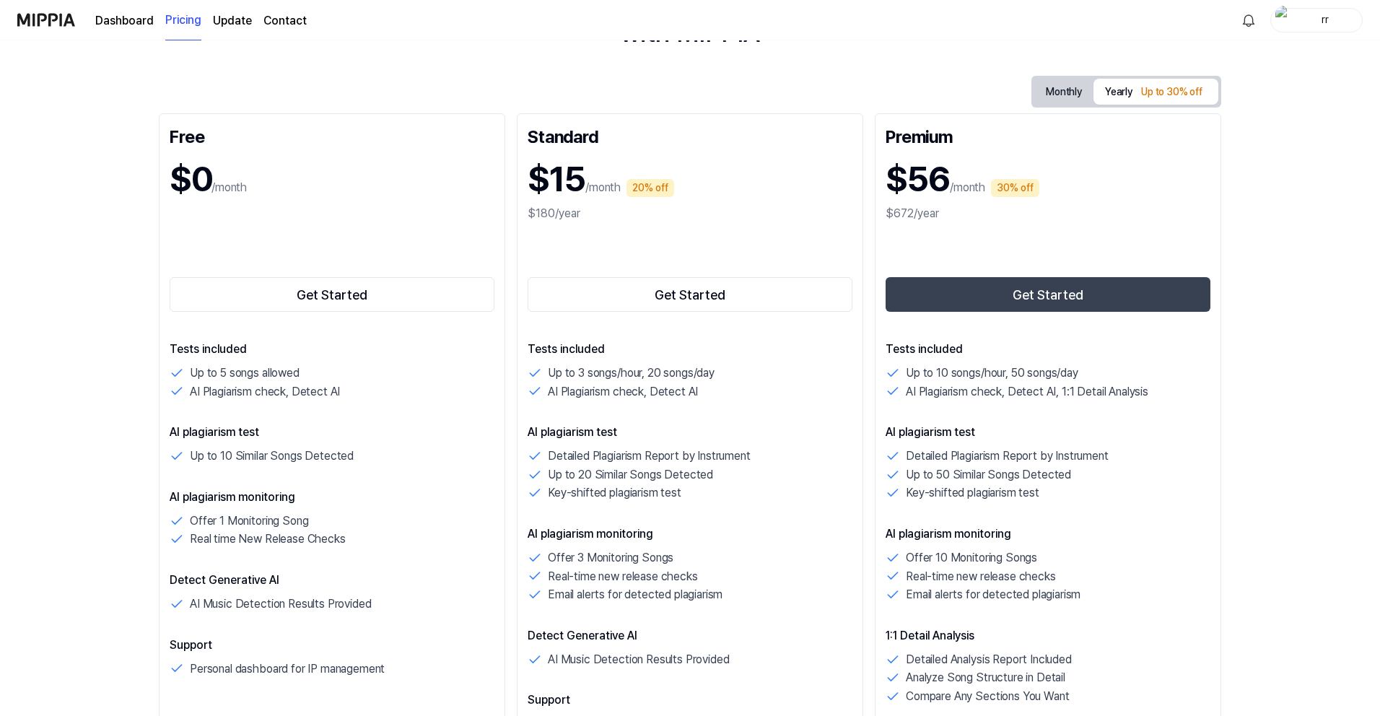
click at [300, 381] on p "Up to 5 songs allowed" at bounding box center [245, 373] width 110 height 19
click at [308, 393] on p "AI Plagiarism check, Detect AI" at bounding box center [265, 392] width 150 height 19
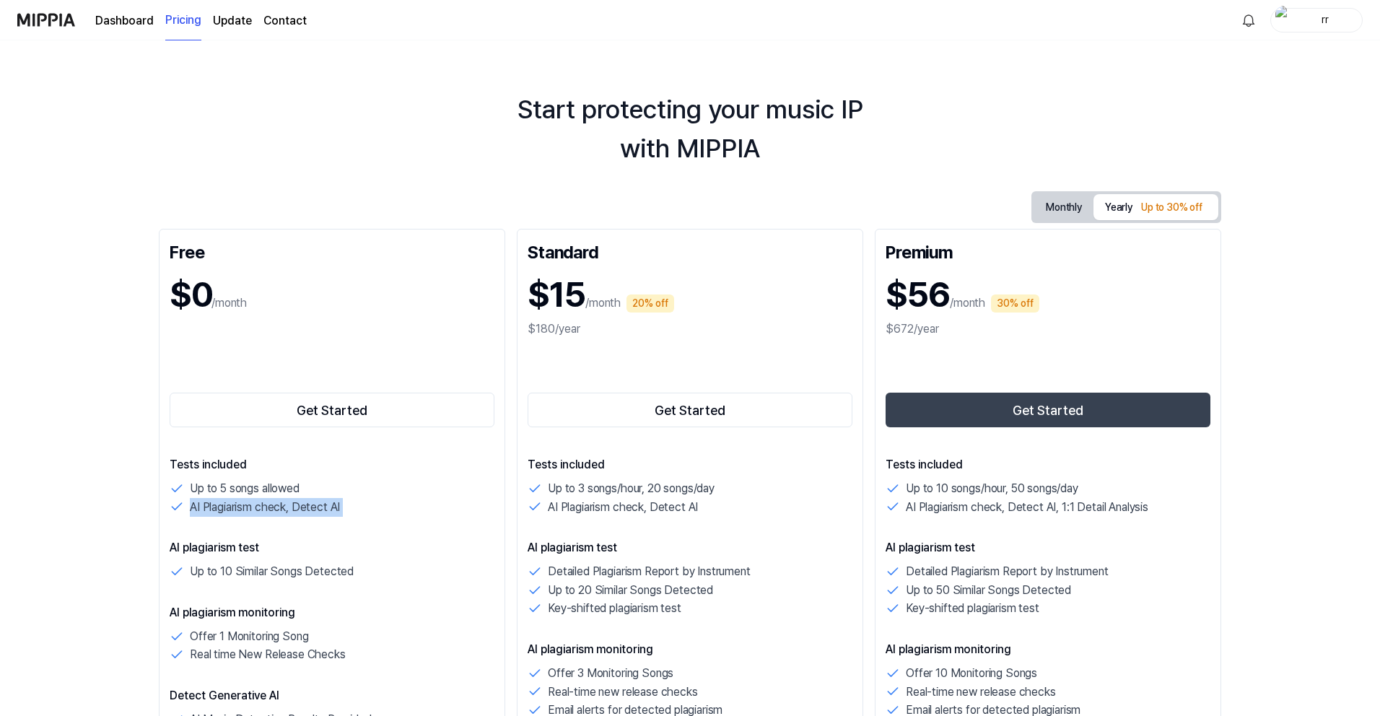
scroll to position [0, 0]
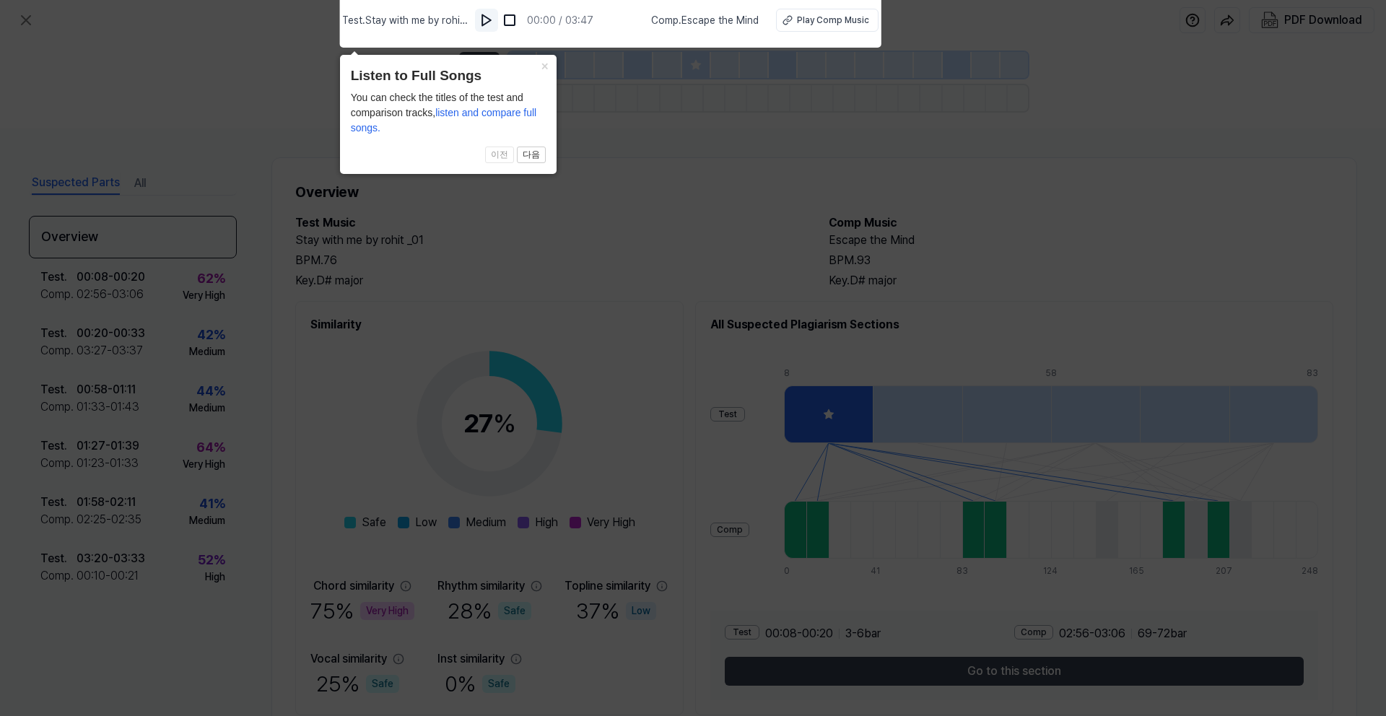
click at [492, 18] on img at bounding box center [486, 20] width 14 height 14
click at [494, 19] on img at bounding box center [487, 20] width 14 height 14
click at [547, 68] on button "×" at bounding box center [544, 65] width 23 height 20
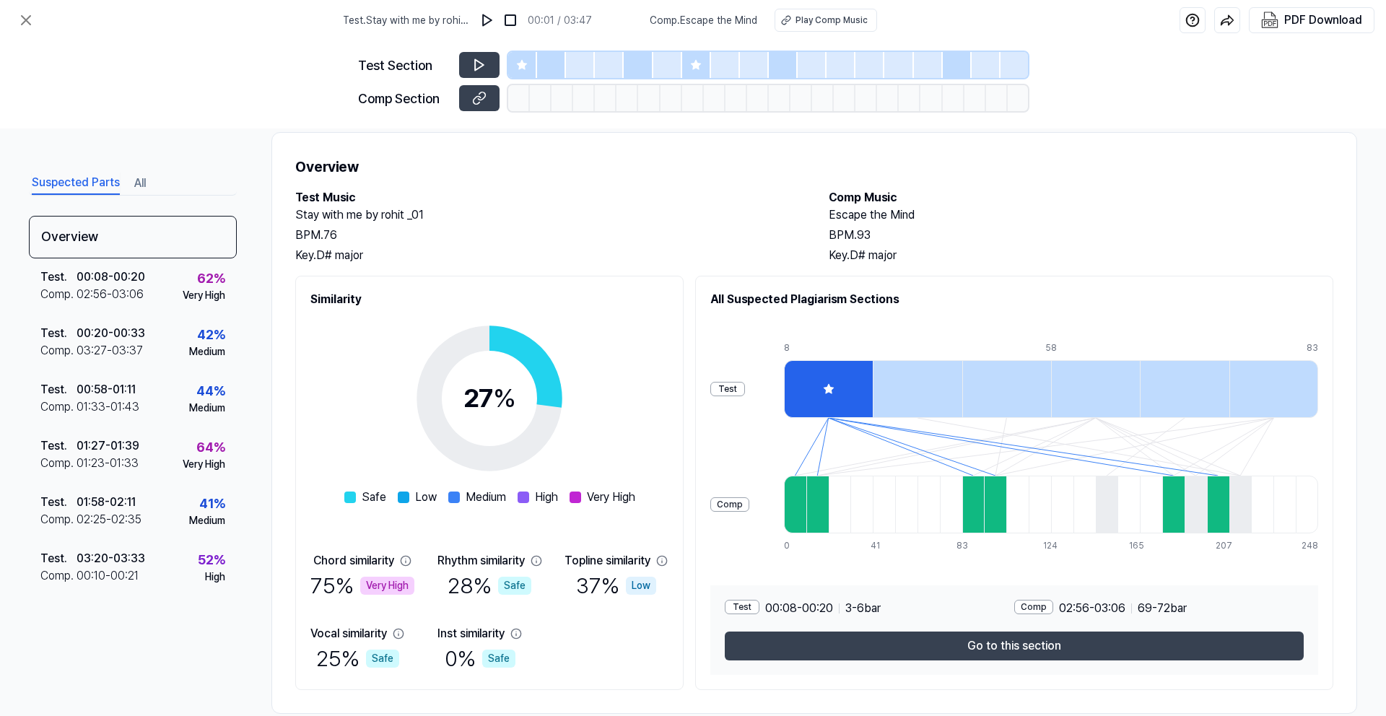
scroll to position [52, 0]
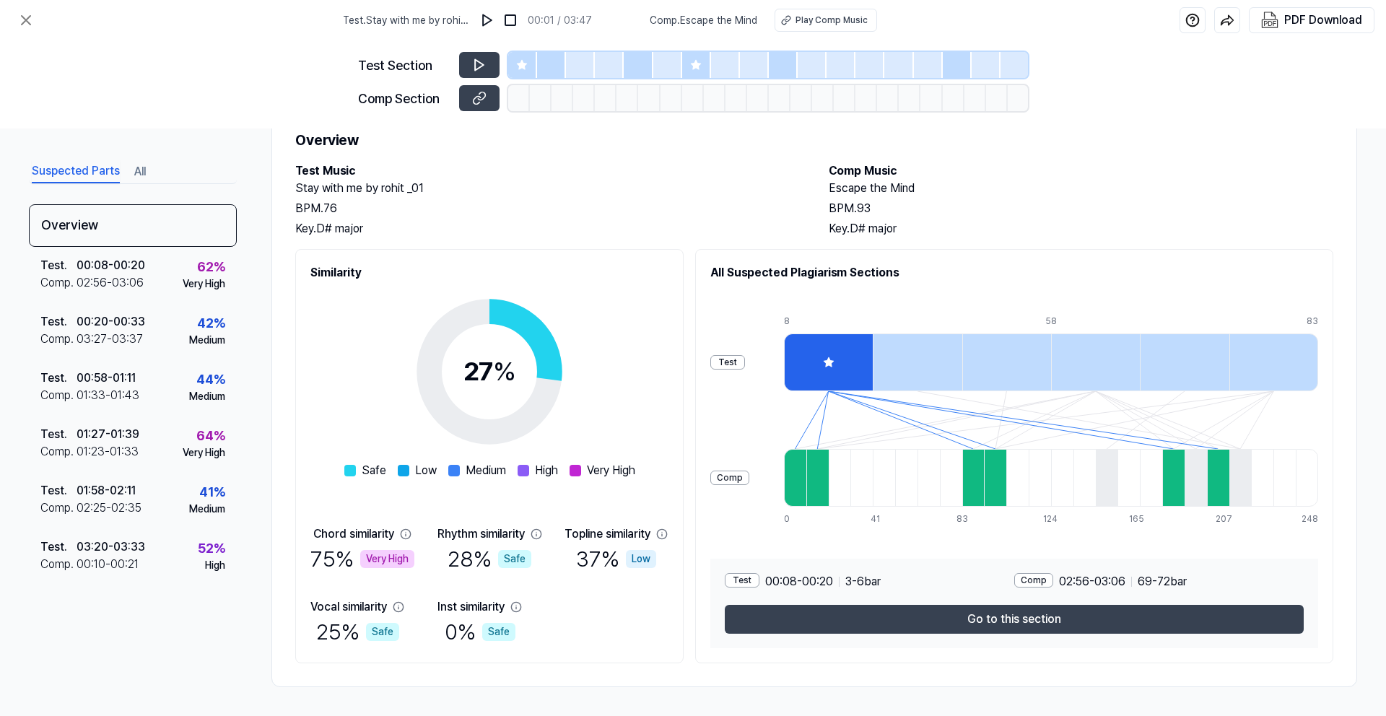
click at [327, 556] on div "75 % Very High" at bounding box center [362, 559] width 104 height 32
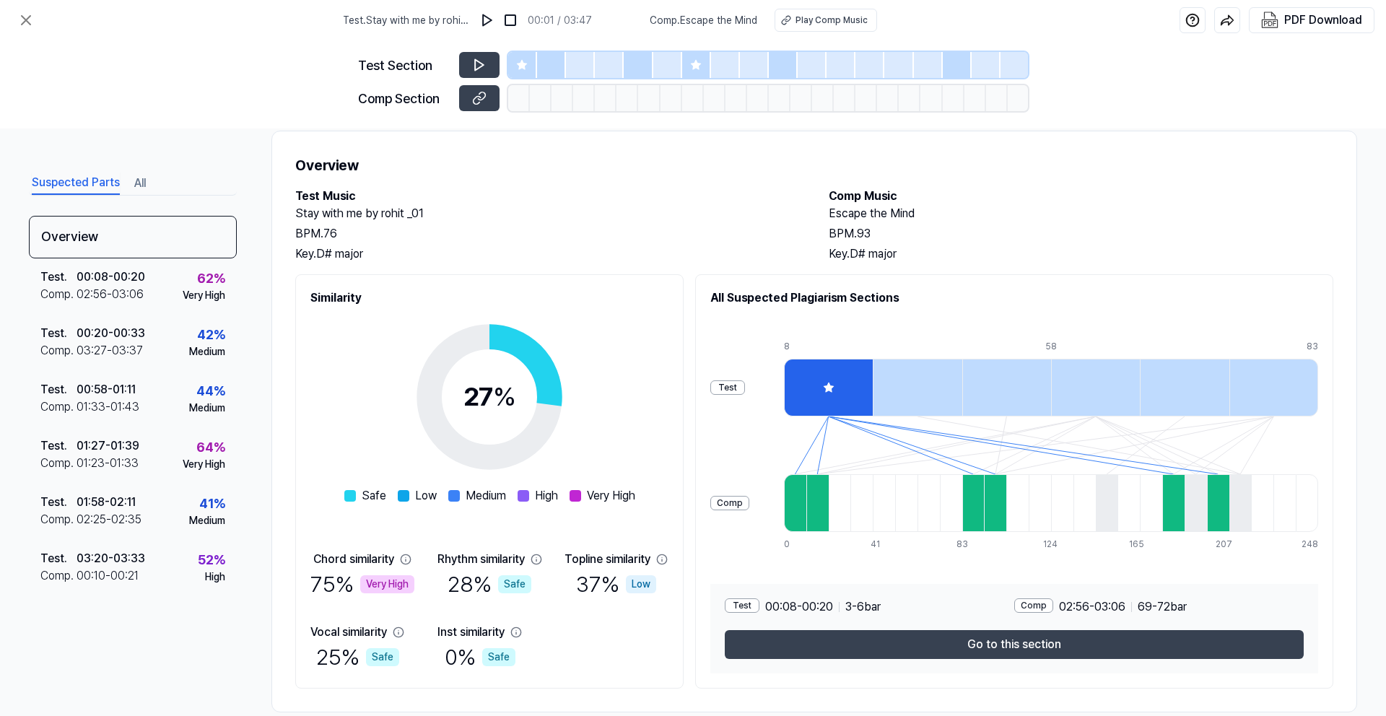
scroll to position [0, 0]
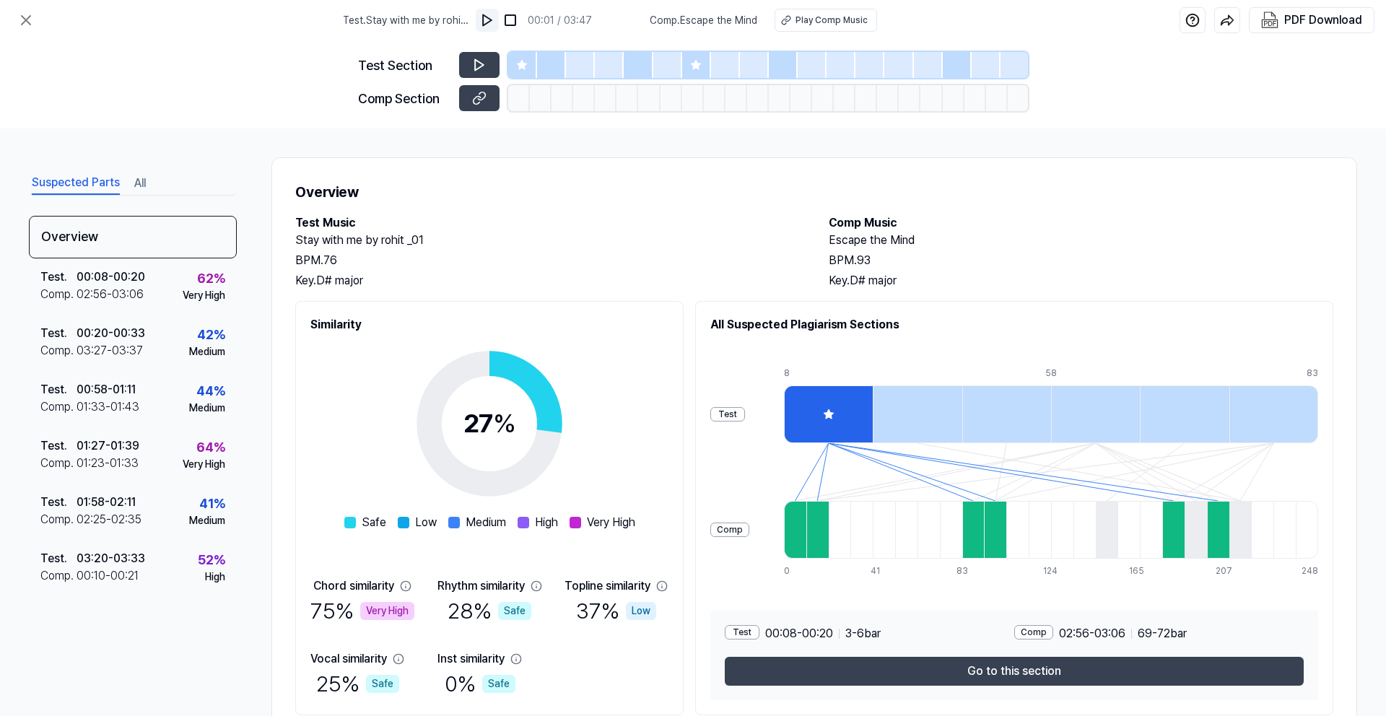
click at [489, 17] on img at bounding box center [487, 20] width 14 height 14
click at [479, 105] on icon at bounding box center [479, 98] width 14 height 14
click at [481, 99] on icon at bounding box center [481, 96] width 7 height 8
